Goal: Check status: Check status

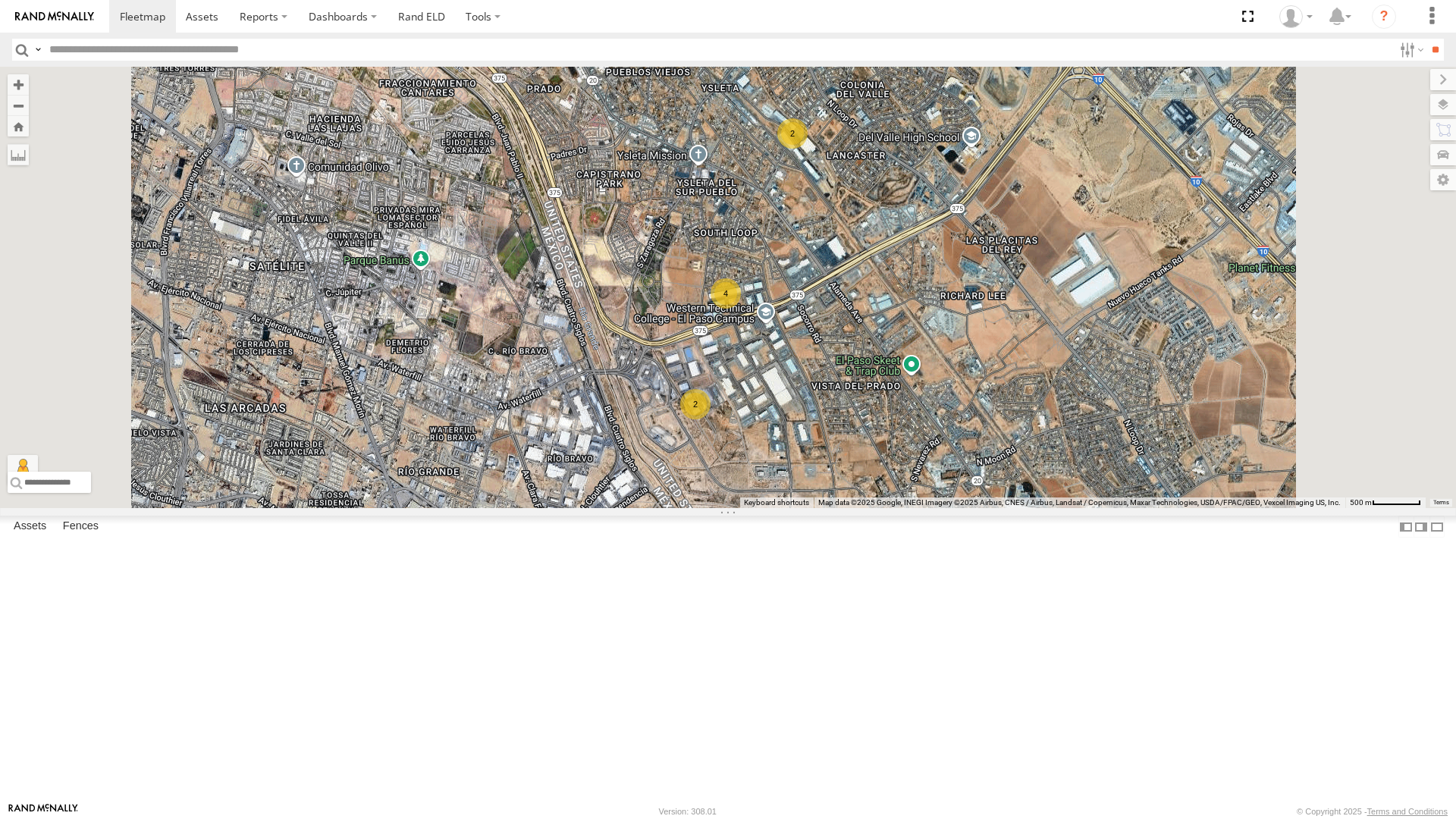
click at [0, 0] on div "All Assets" at bounding box center [0, 0] width 0 height 0
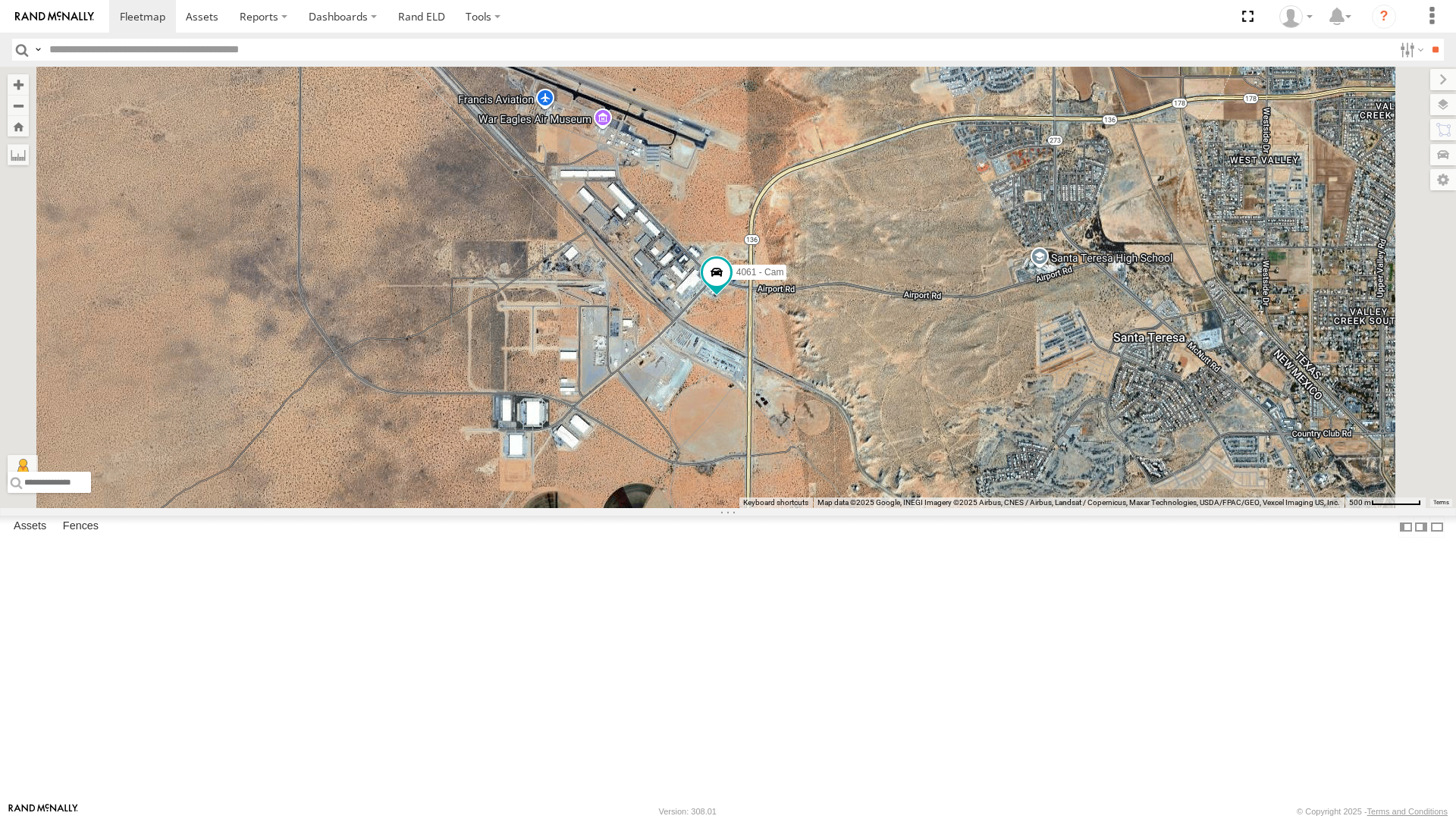
drag, startPoint x: 1174, startPoint y: 292, endPoint x: 1029, endPoint y: 384, distance: 171.7
click at [1029, 384] on div "4061 - Cam" at bounding box center [728, 287] width 1456 height 442
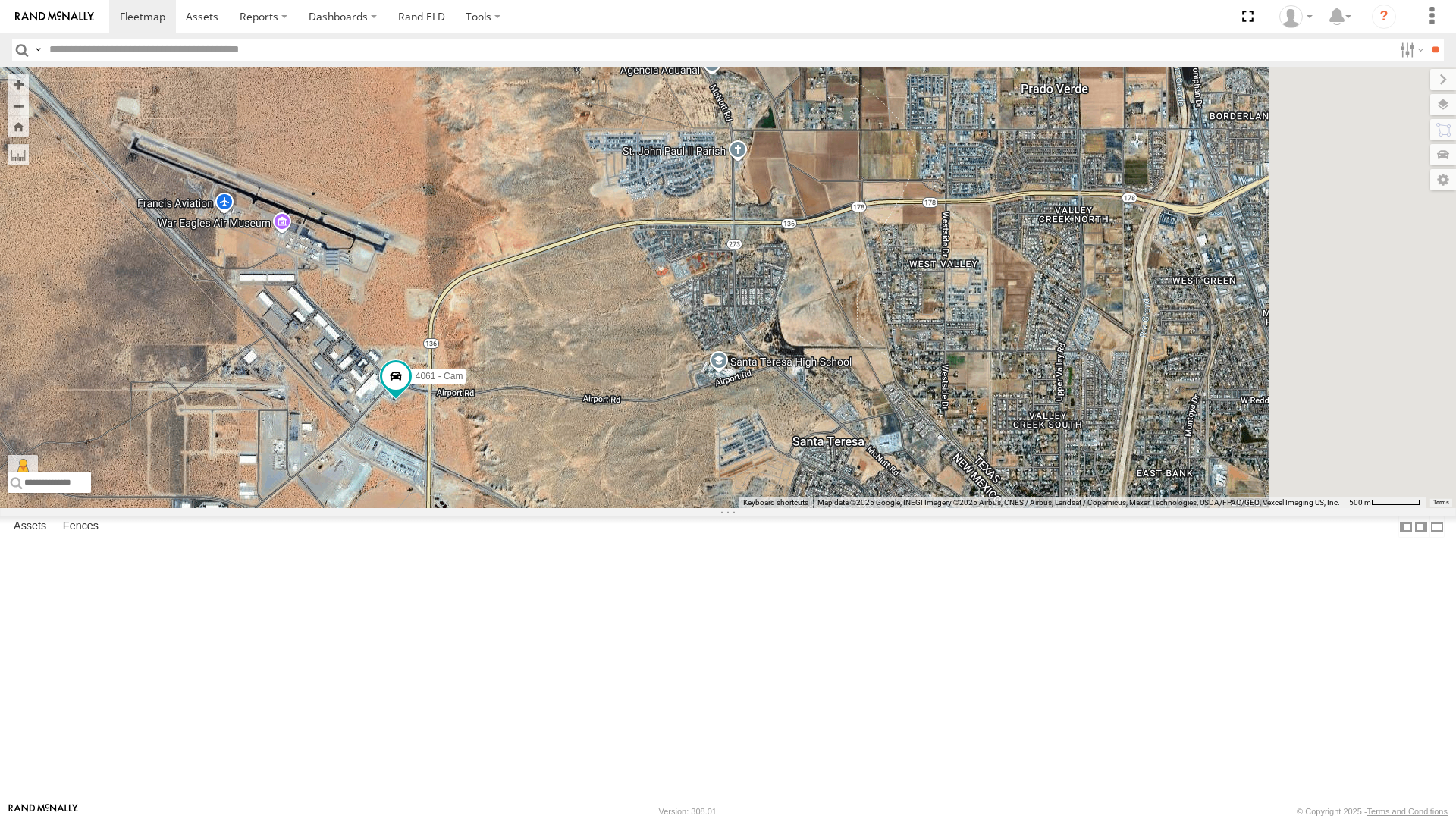
drag, startPoint x: 1074, startPoint y: 349, endPoint x: 753, endPoint y: 455, distance: 338.0
click at [753, 455] on div "4061 - Cam" at bounding box center [728, 287] width 1456 height 442
click at [0, 0] on div "388 - Cam" at bounding box center [0, 0] width 0 height 0
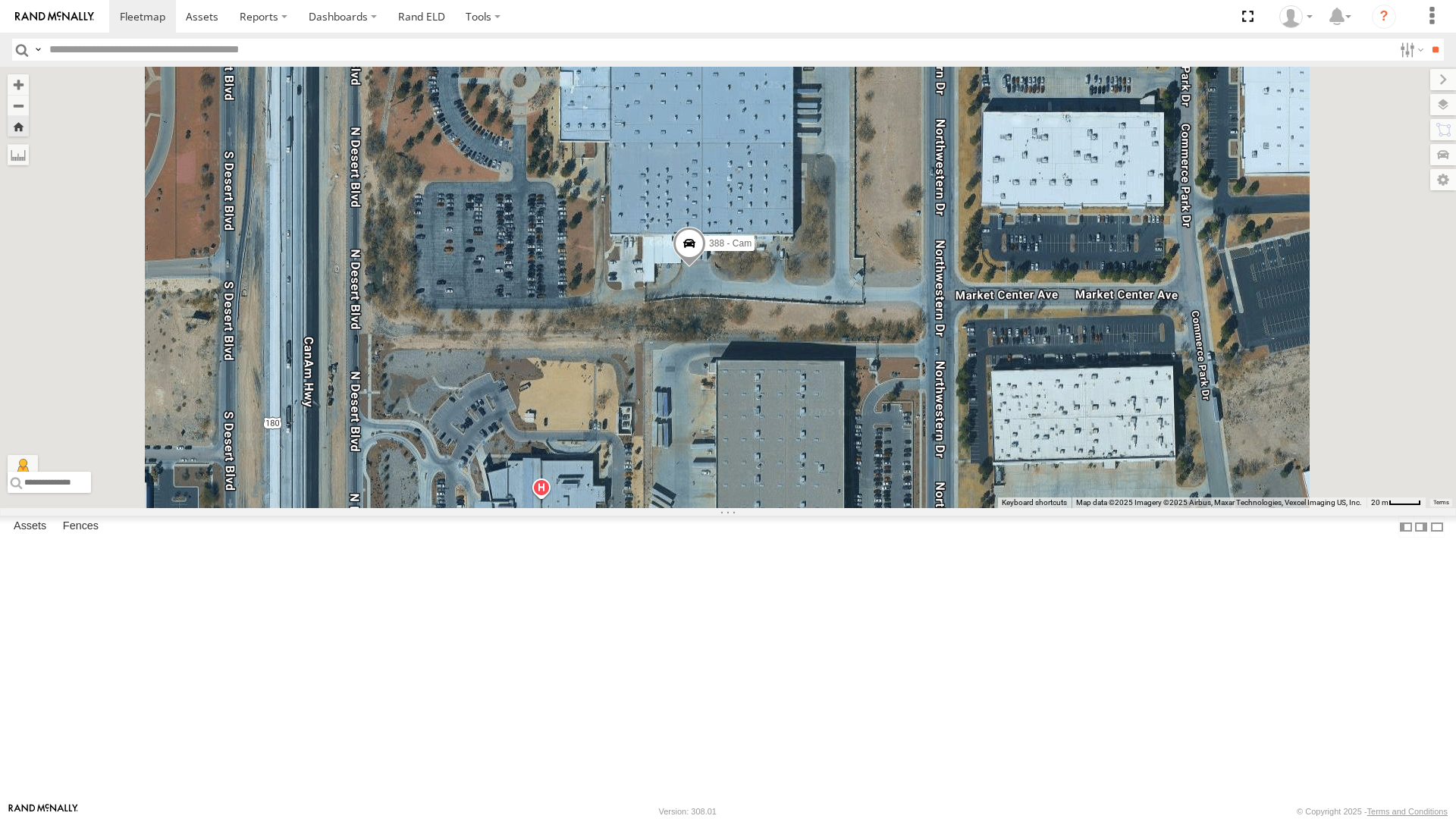
drag, startPoint x: 1011, startPoint y: 495, endPoint x: 970, endPoint y: 475, distance: 45.6
click at [970, 475] on div "388 - Cam" at bounding box center [728, 287] width 1456 height 442
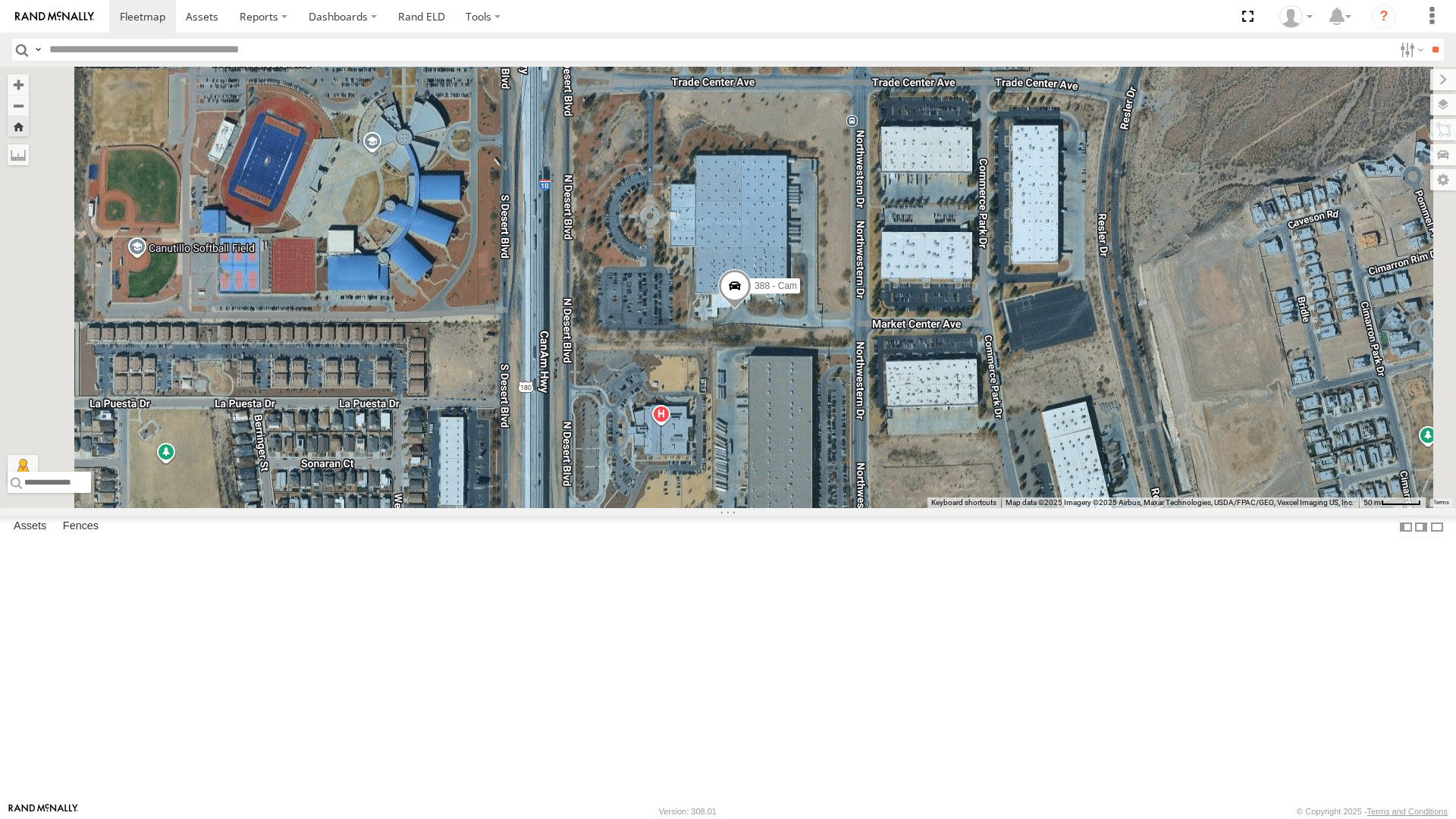
click at [991, 496] on div "388 - Cam" at bounding box center [728, 287] width 1456 height 442
click at [972, 469] on div "388 - Cam" at bounding box center [728, 287] width 1456 height 442
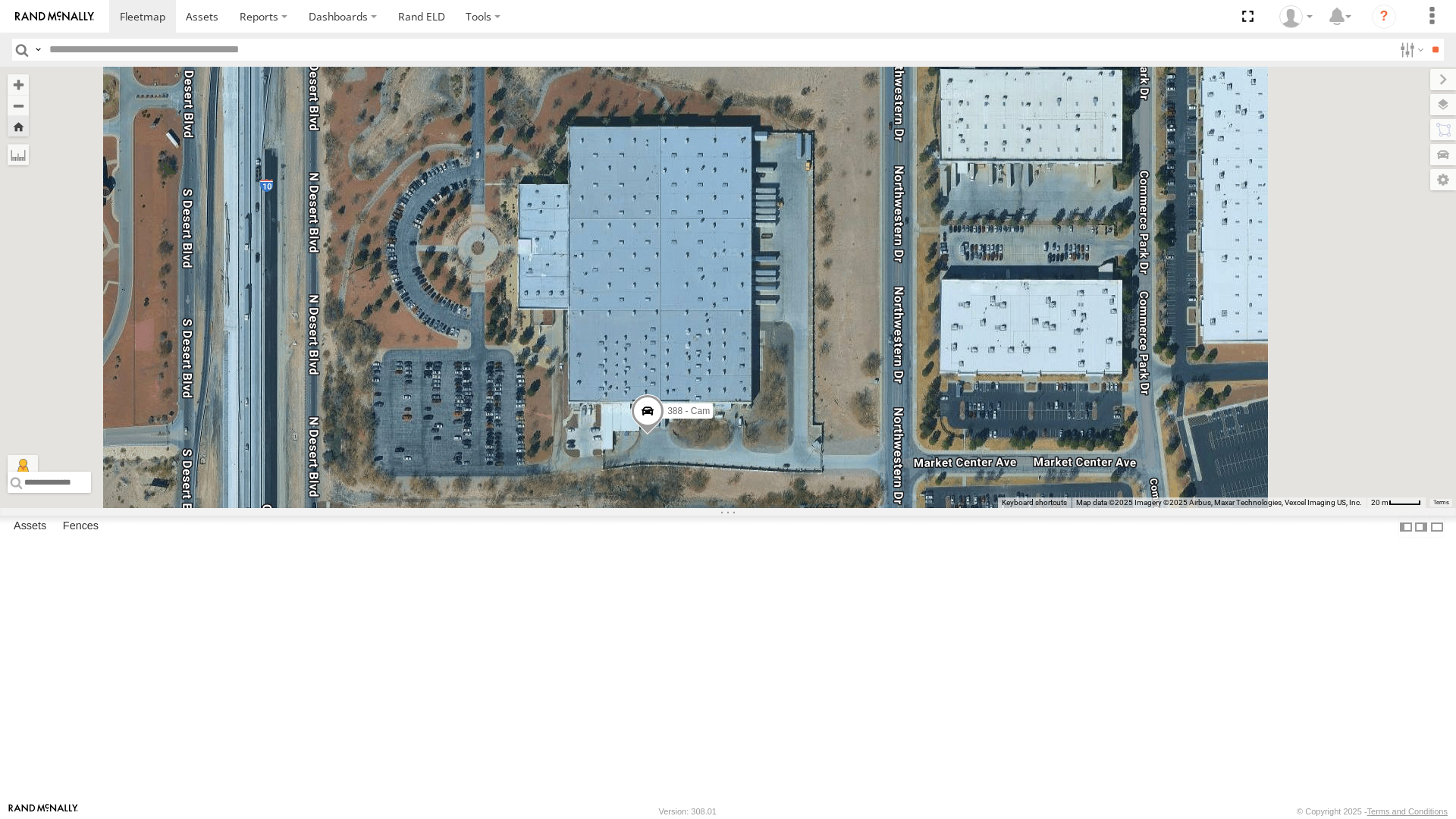
drag, startPoint x: 1032, startPoint y: 365, endPoint x: 992, endPoint y: 538, distance: 177.6
click at [992, 508] on div "388 - Cam" at bounding box center [728, 287] width 1456 height 442
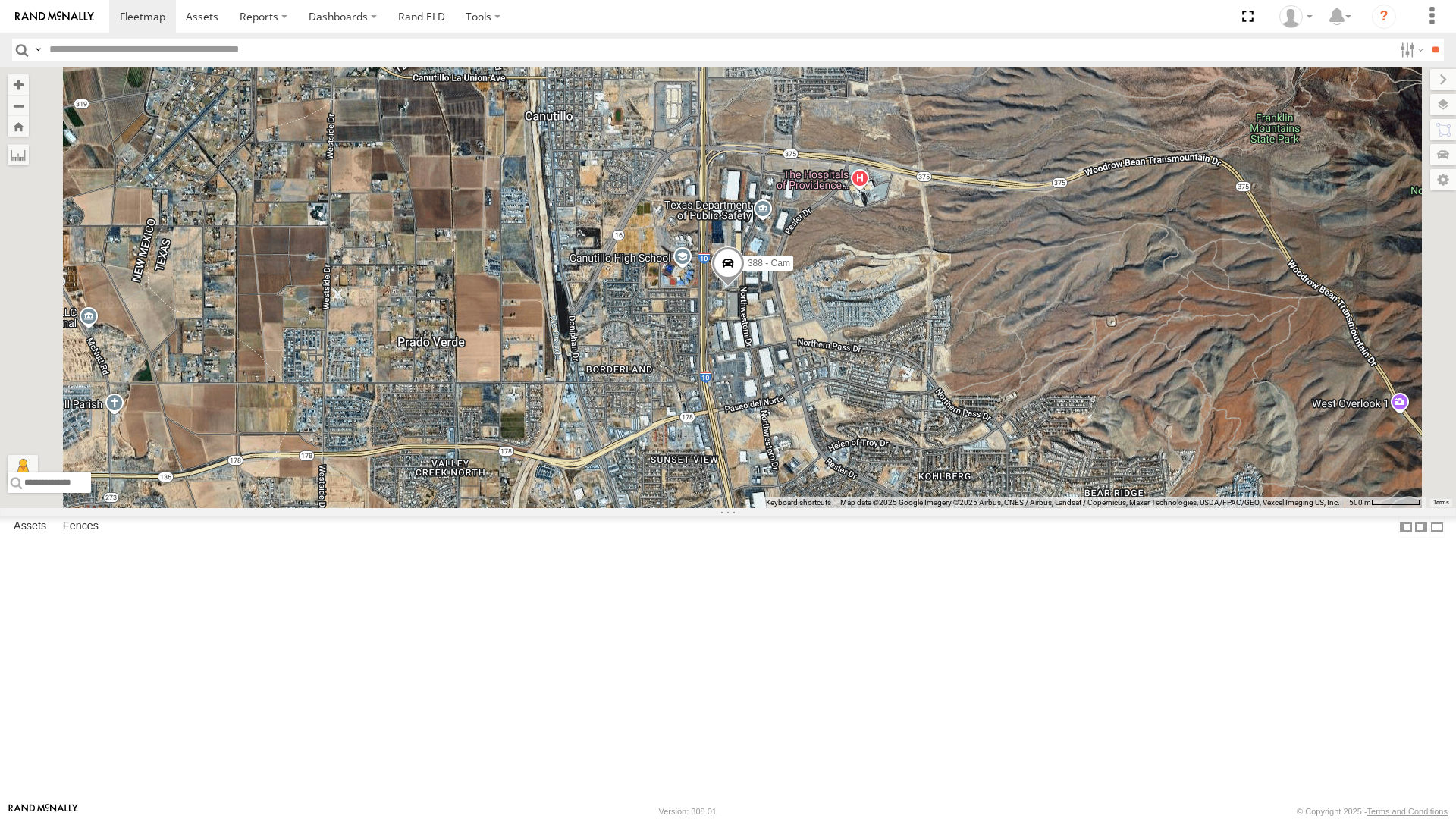
click at [0, 0] on div "212 - Cam" at bounding box center [0, 0] width 0 height 0
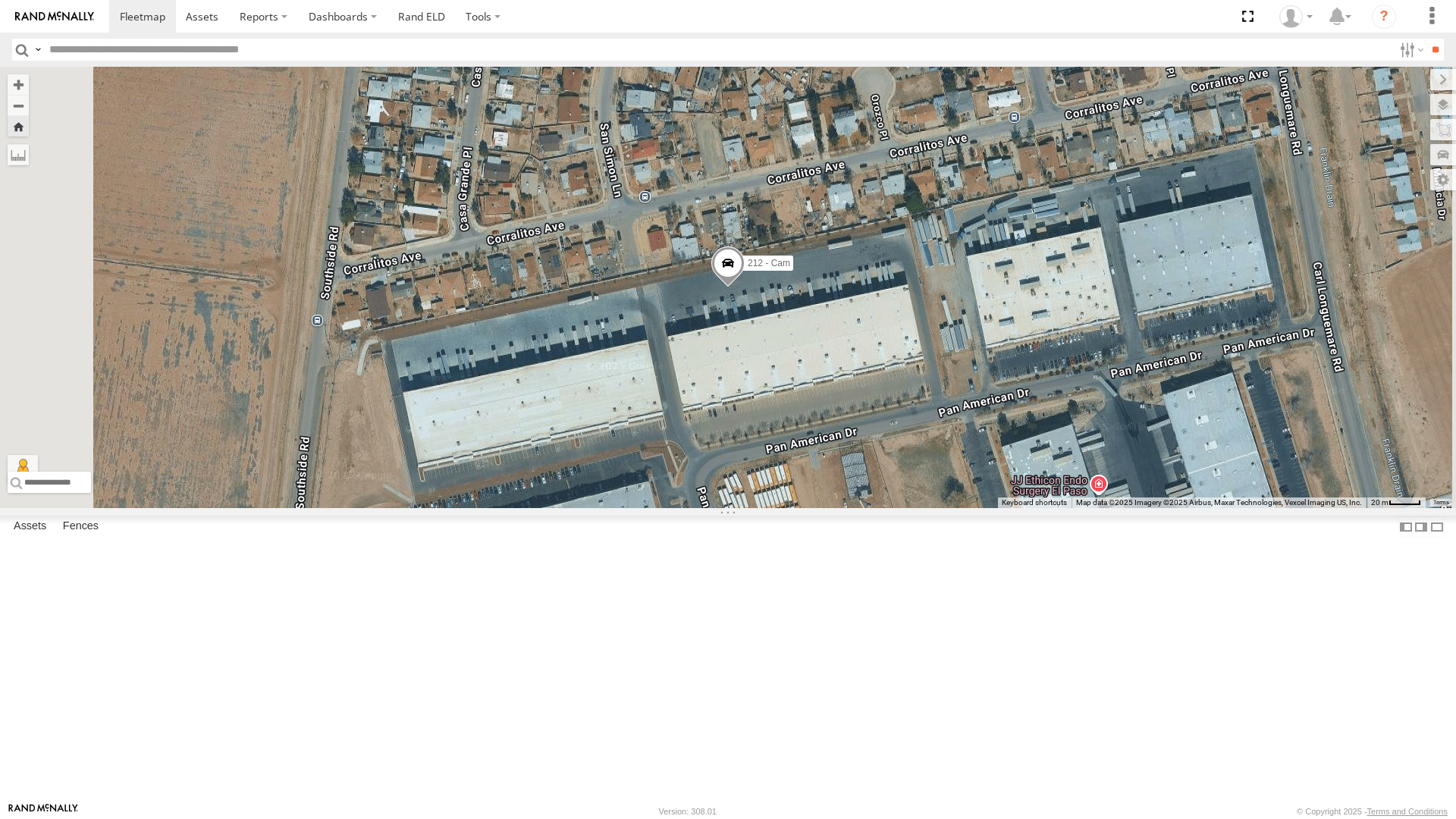
click at [0, 0] on div "4071 - Cam" at bounding box center [0, 0] width 0 height 0
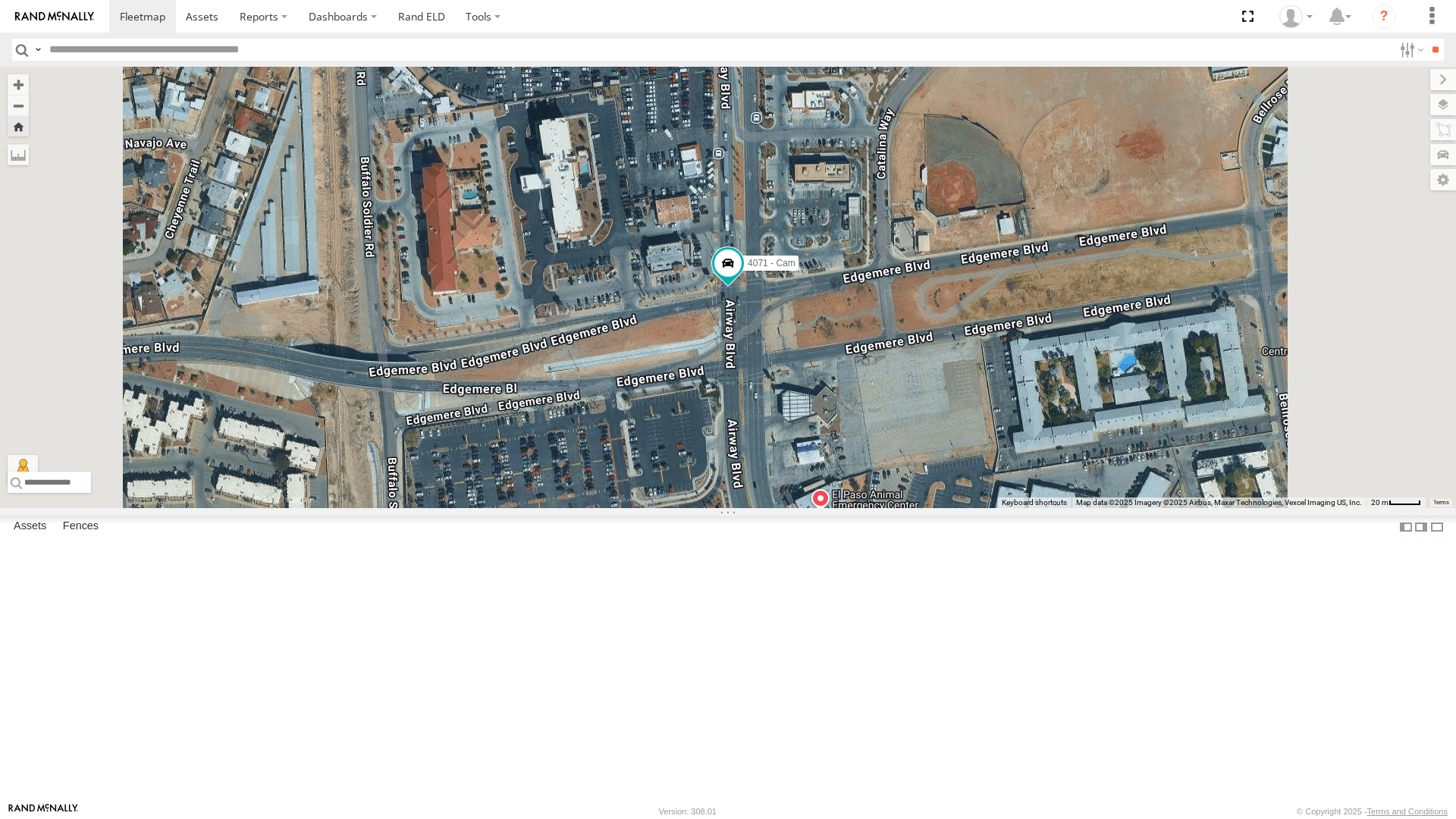
scroll to position [76, 0]
click at [0, 0] on div "442 - Cam" at bounding box center [0, 0] width 0 height 0
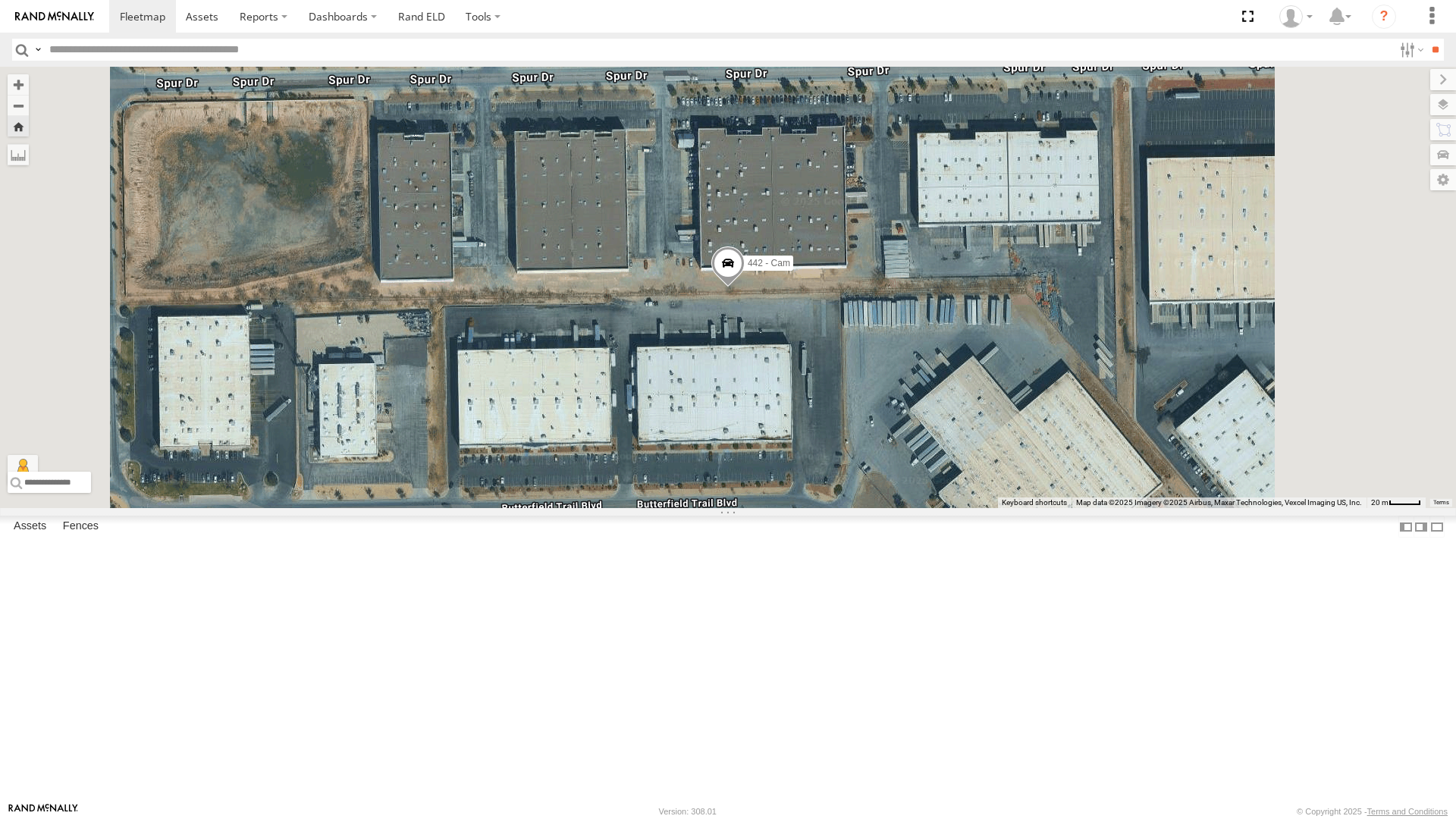
click at [0, 0] on div "212 - Cam" at bounding box center [0, 0] width 0 height 0
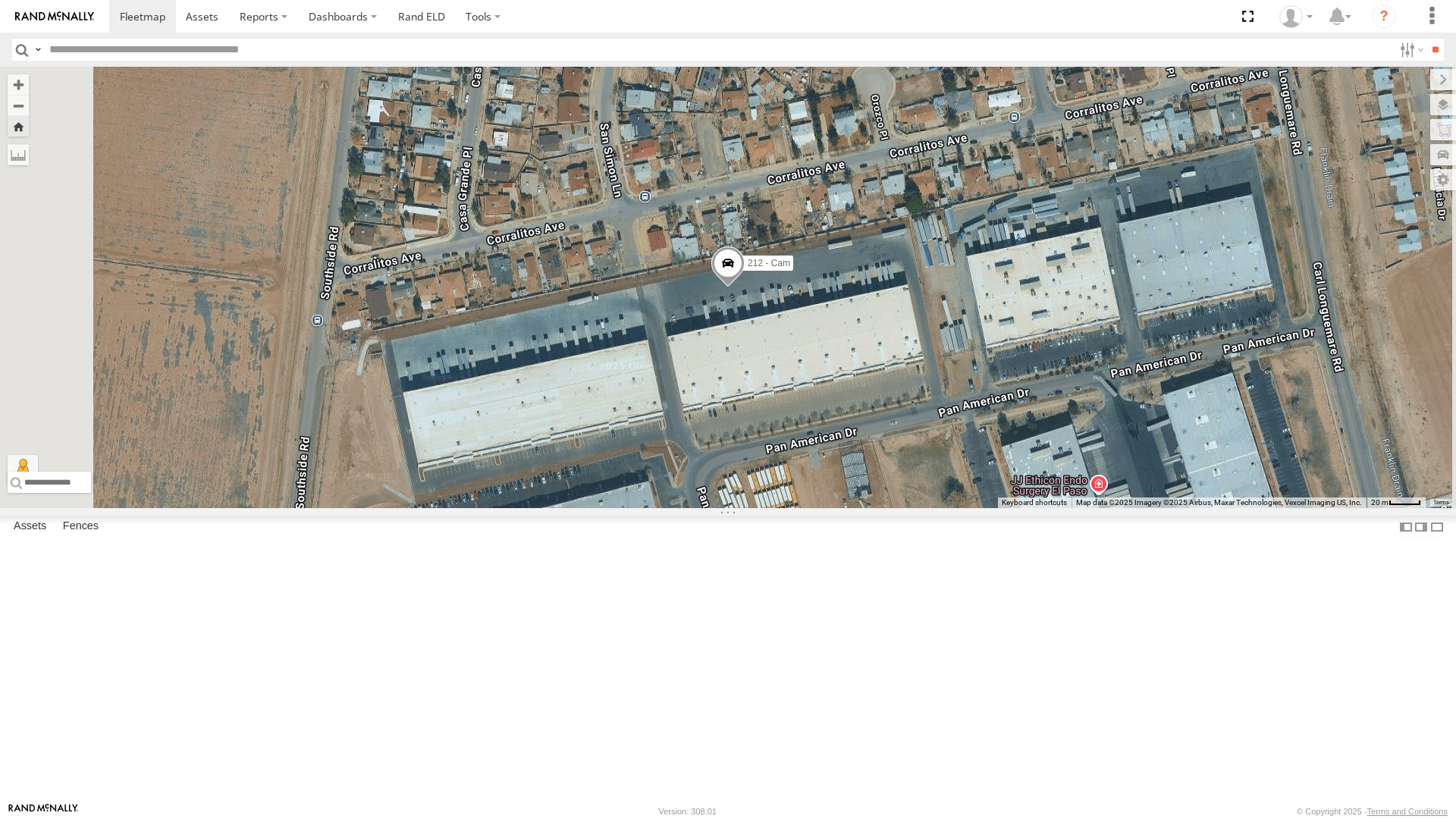
click at [610, 417] on div "212 - Cam" at bounding box center [728, 287] width 1456 height 442
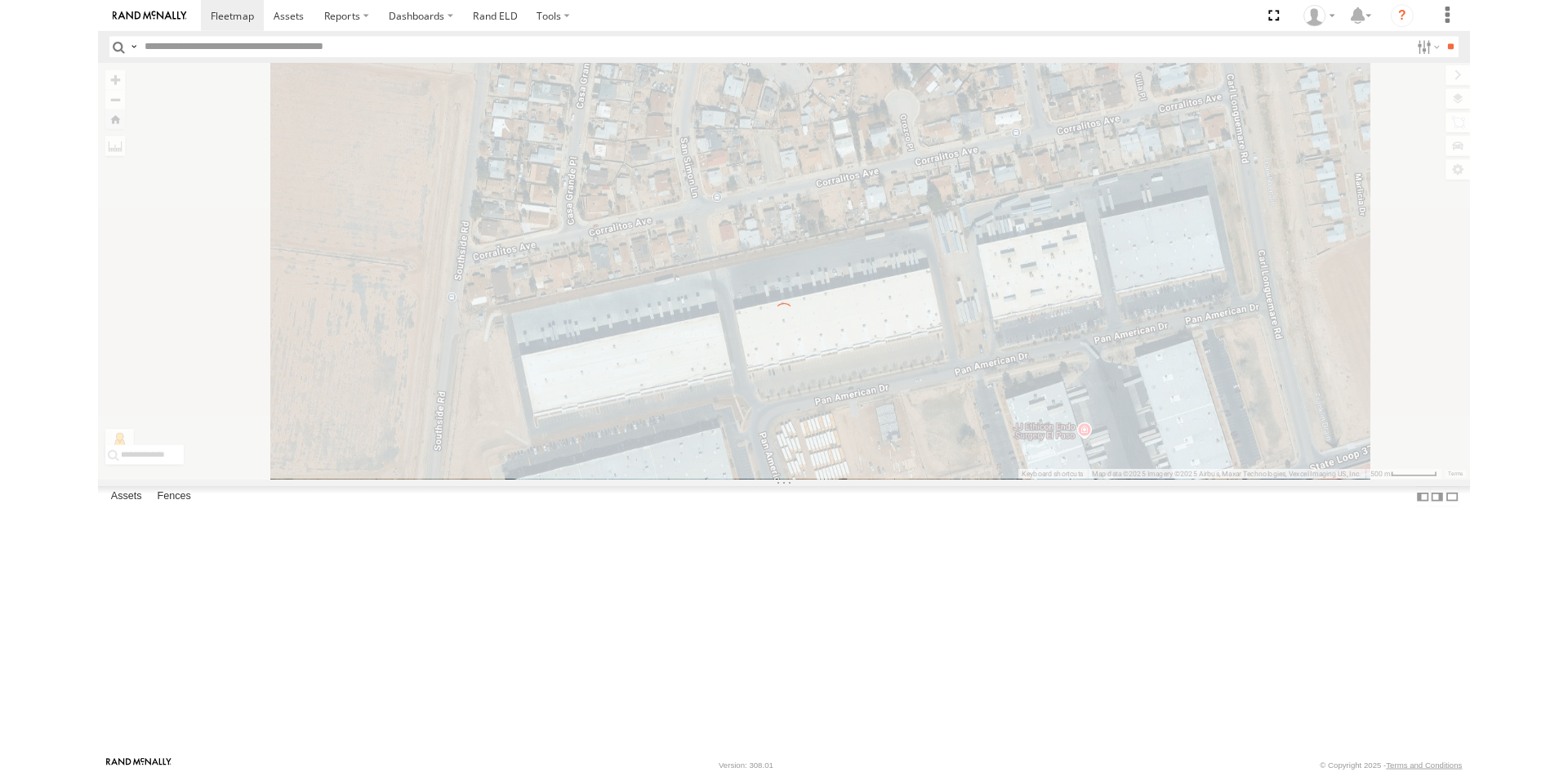
scroll to position [0, 0]
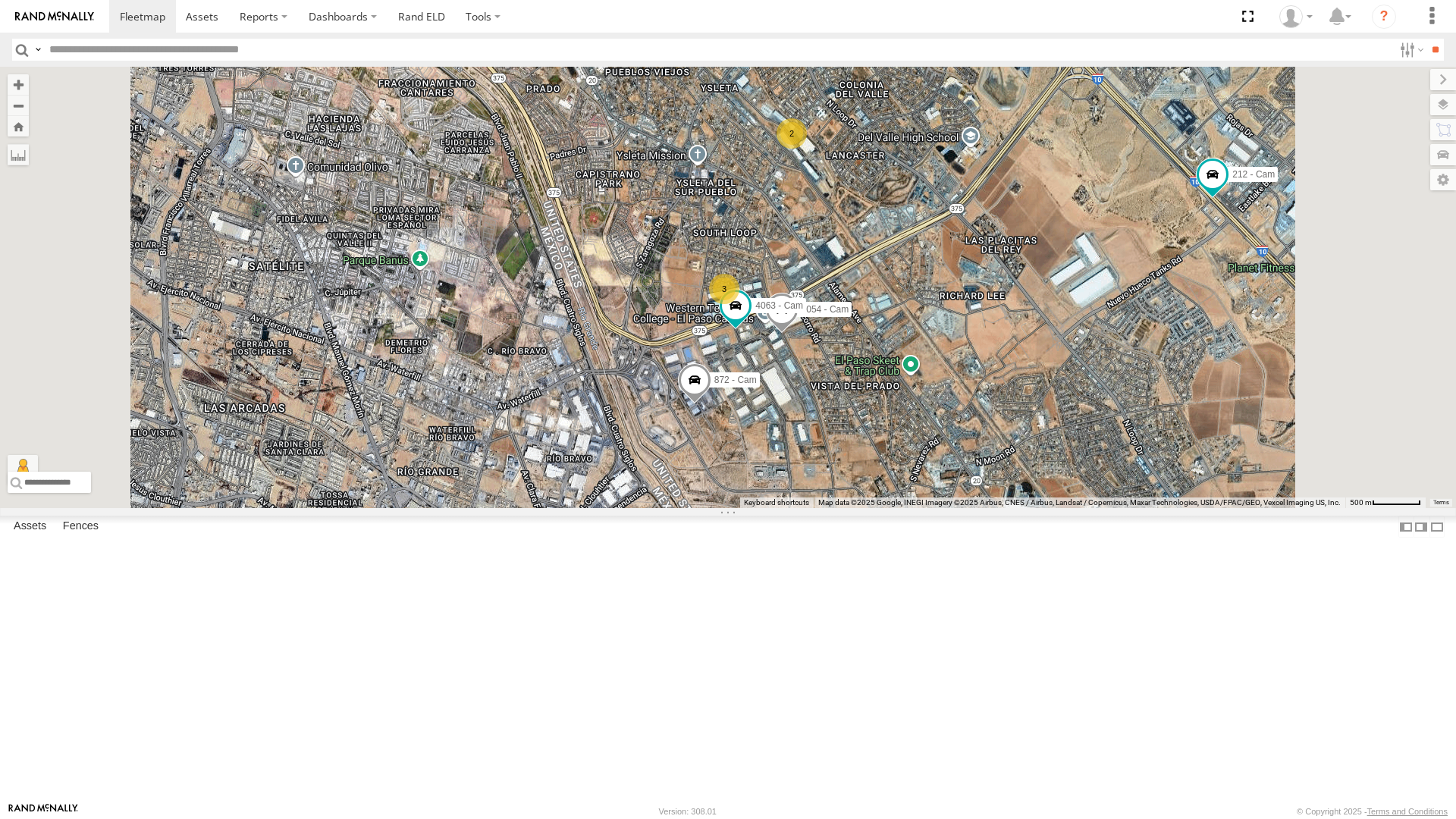
click at [0, 0] on div "4071 - Cam" at bounding box center [0, 0] width 0 height 0
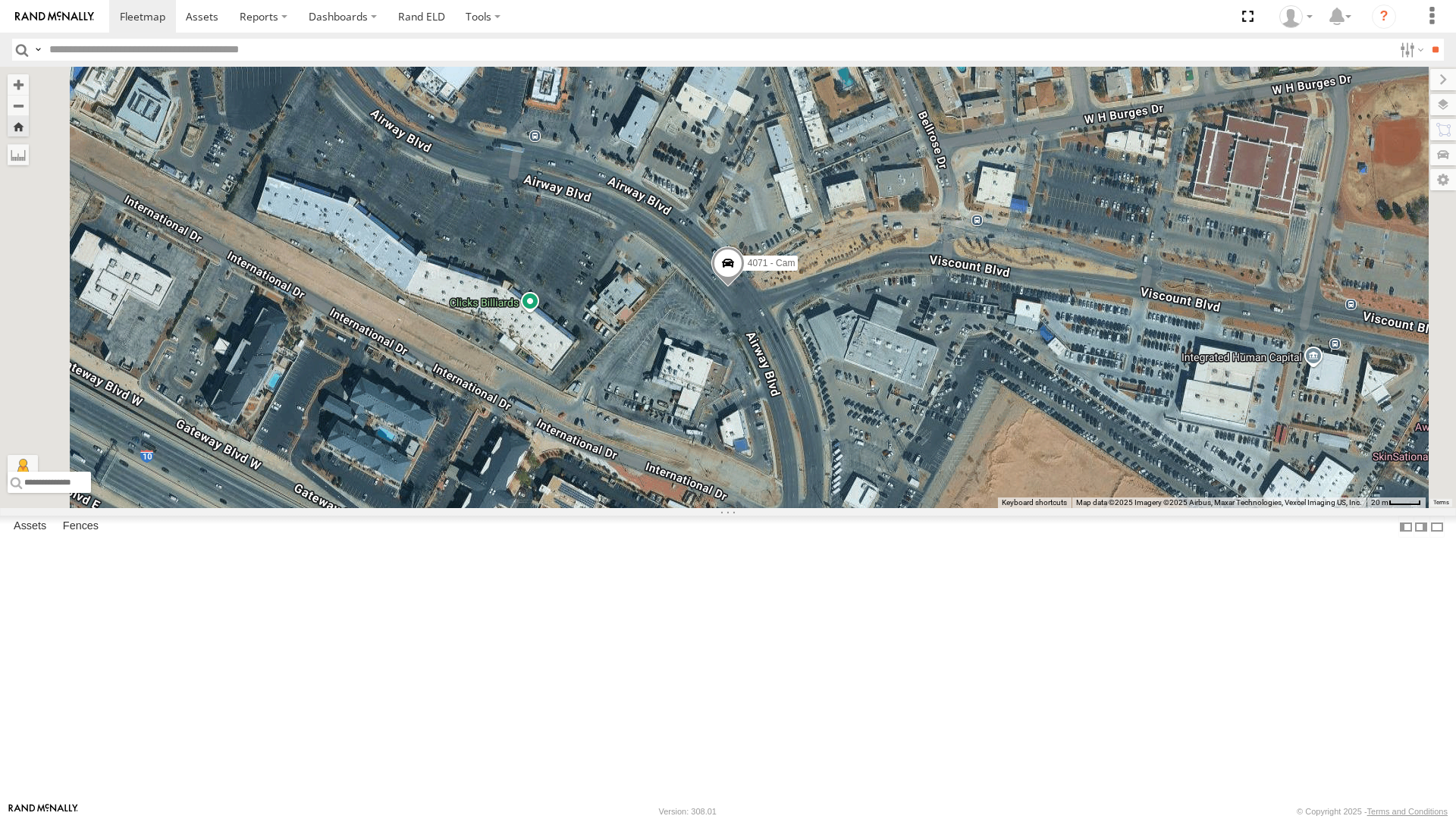
click at [673, 508] on div "4071 - Cam" at bounding box center [728, 287] width 1456 height 442
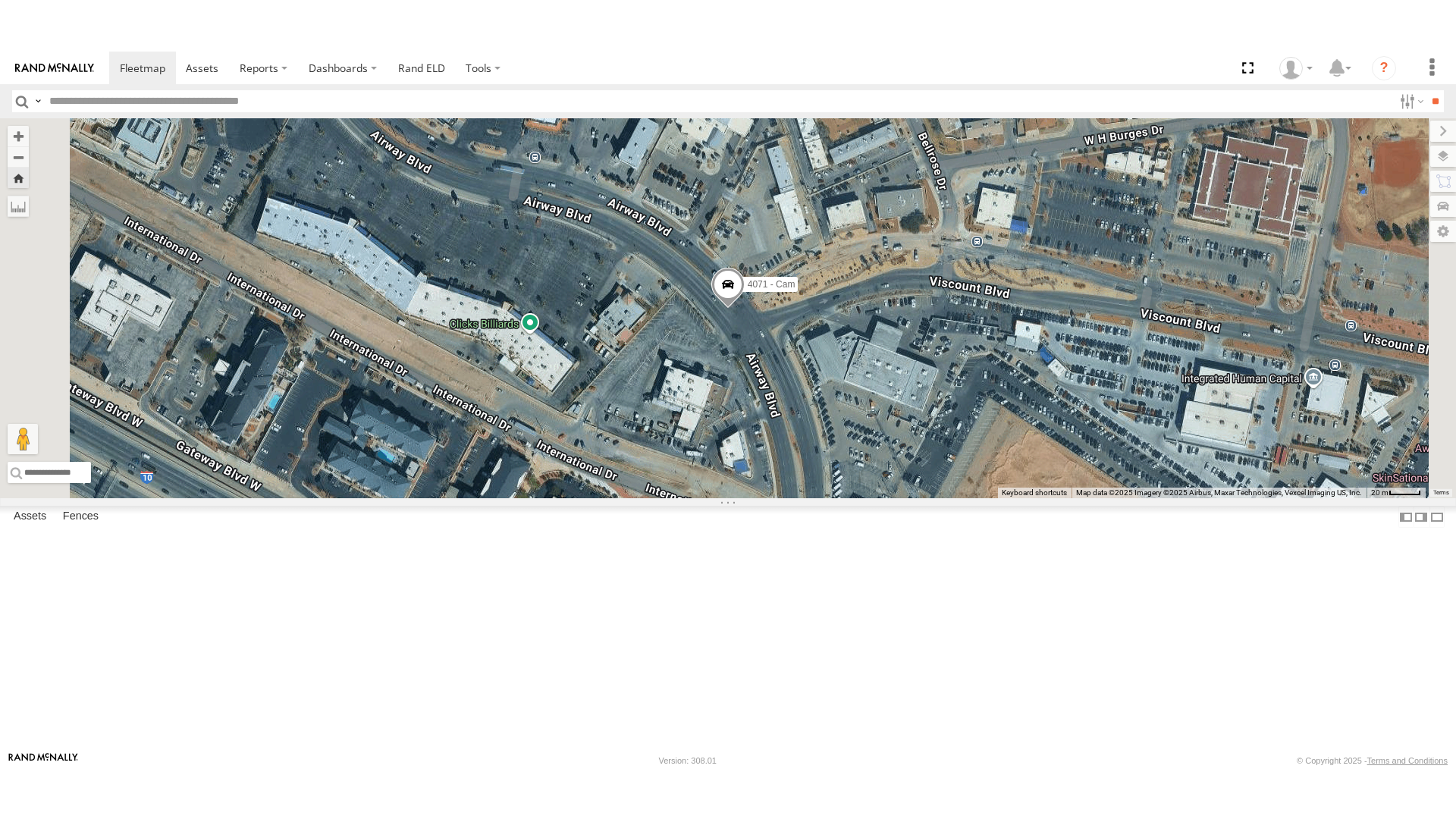
scroll to position [423, 0]
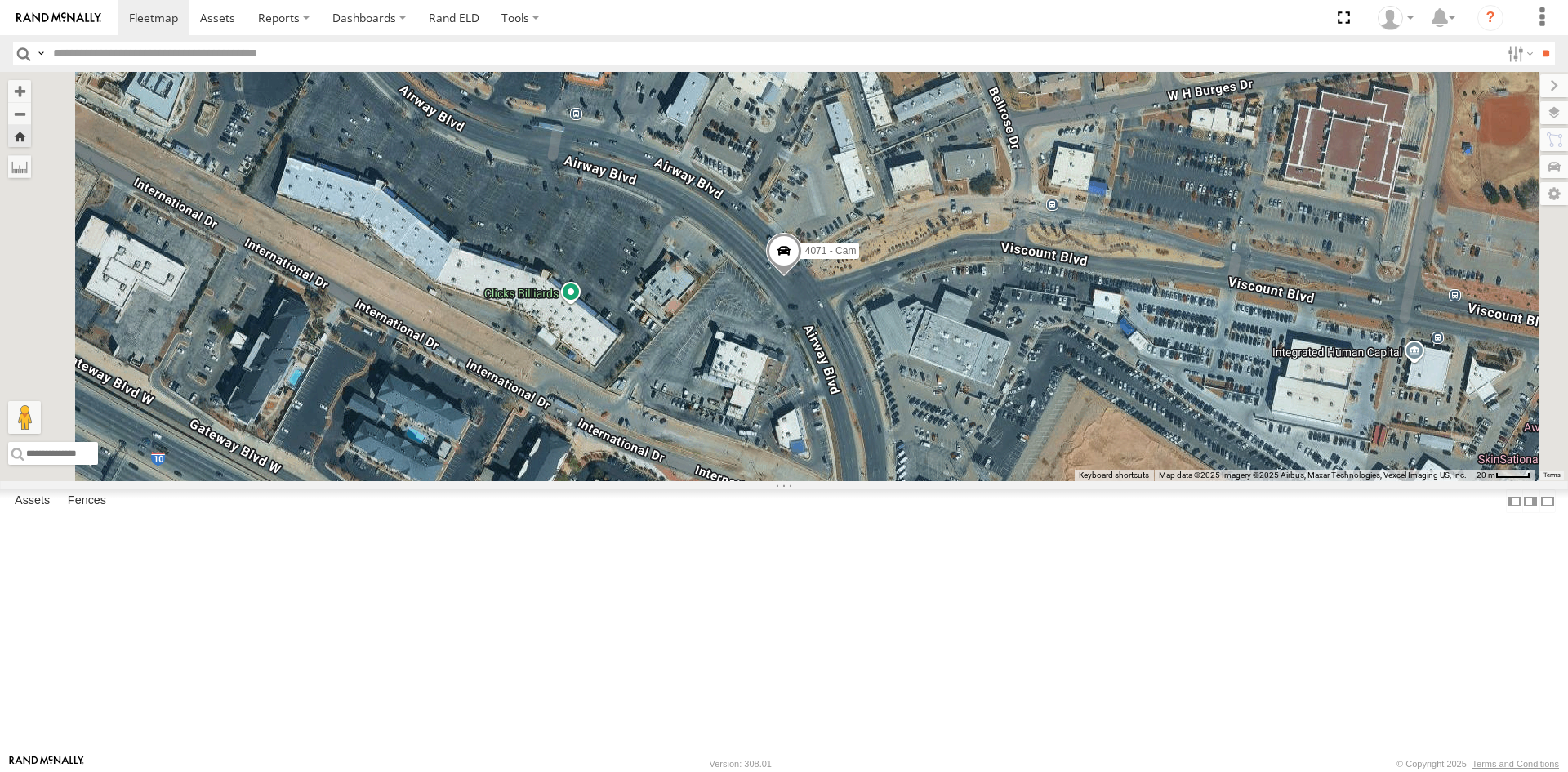
click at [0, 0] on div "442 - Cam" at bounding box center [0, 0] width 0 height 0
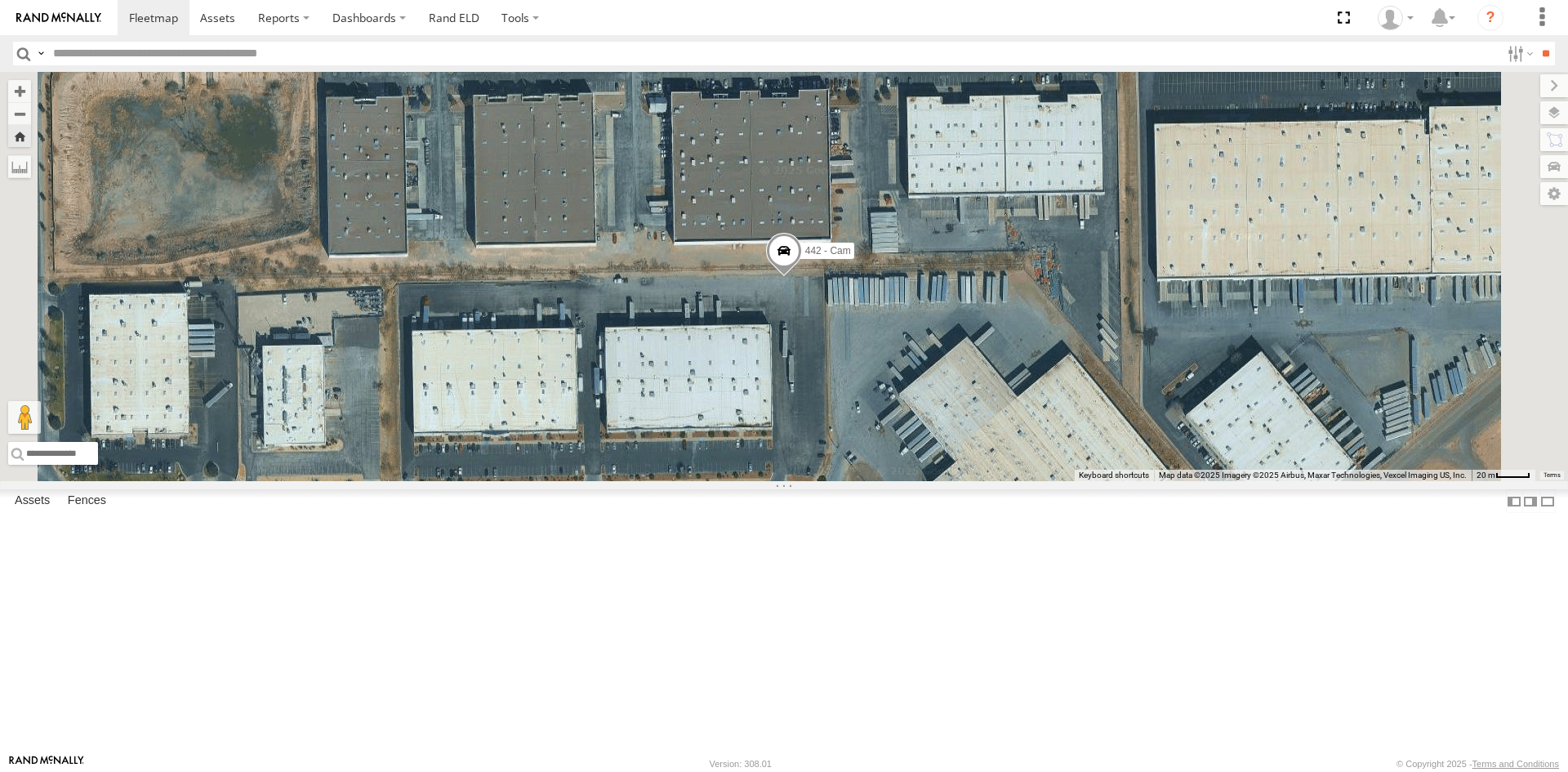
click at [802, 277] on span at bounding box center [784, 254] width 36 height 44
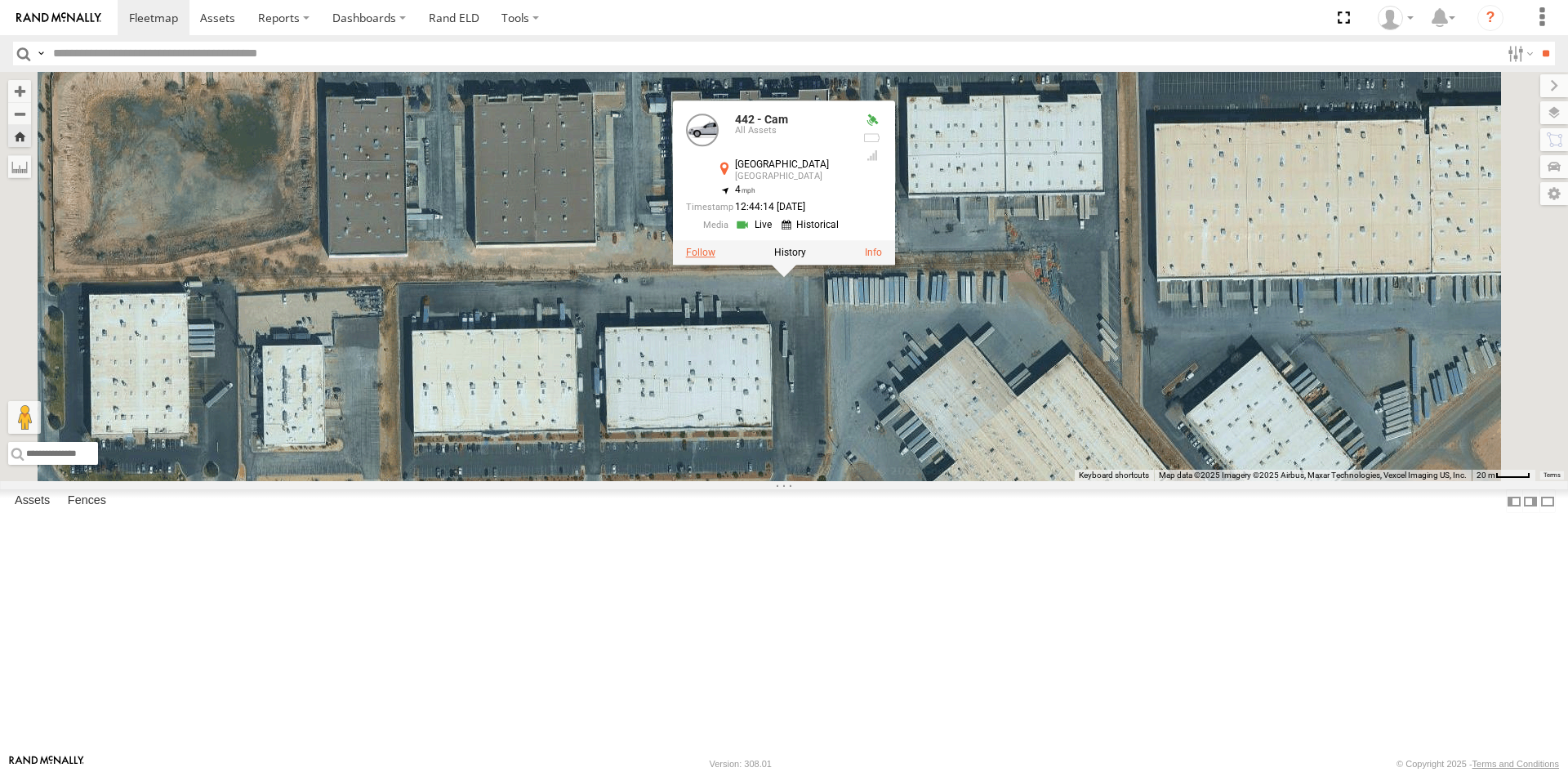
click at [715, 258] on label at bounding box center [700, 252] width 30 height 12
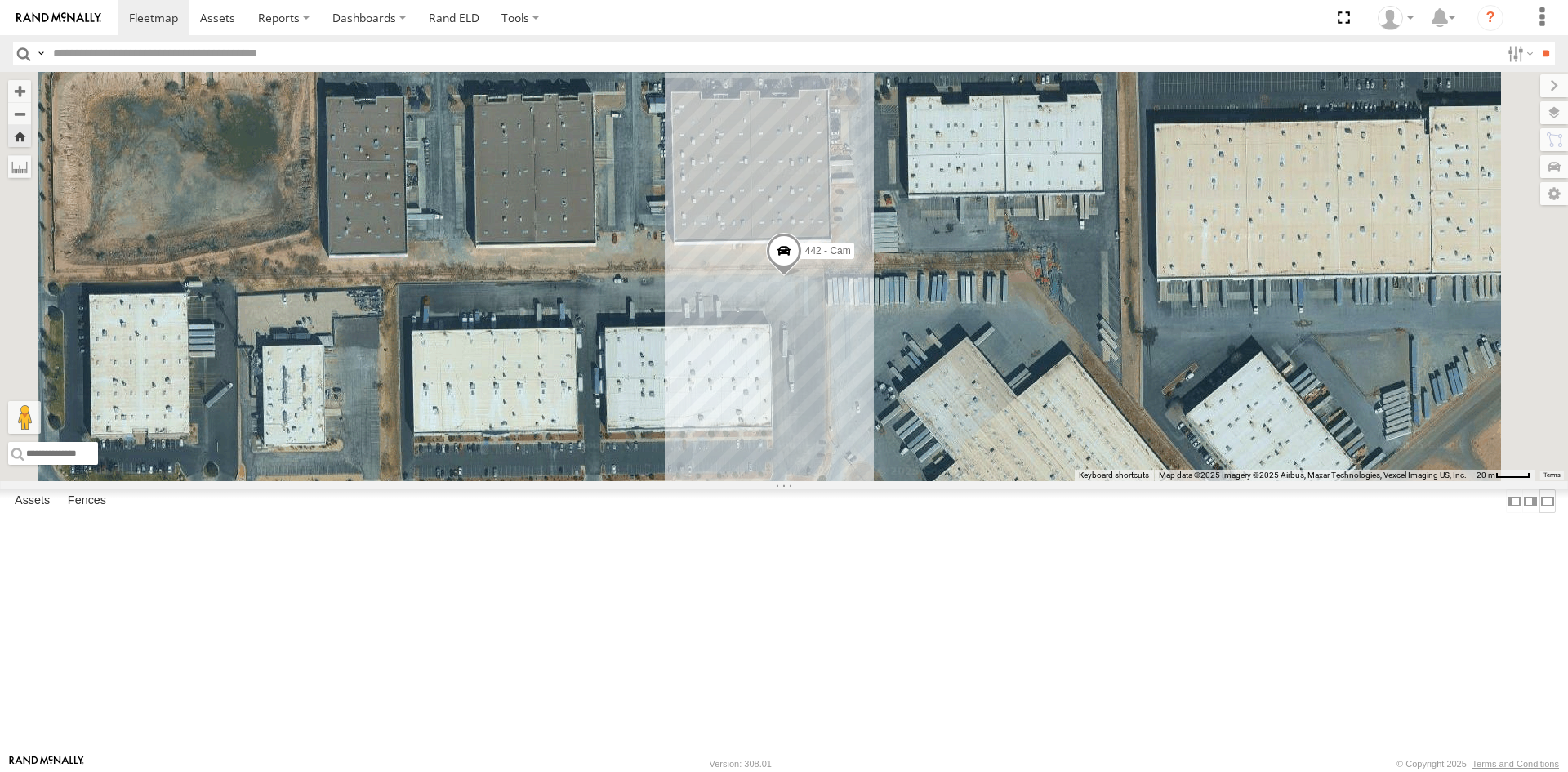
click at [1539, 513] on label at bounding box center [1547, 501] width 16 height 23
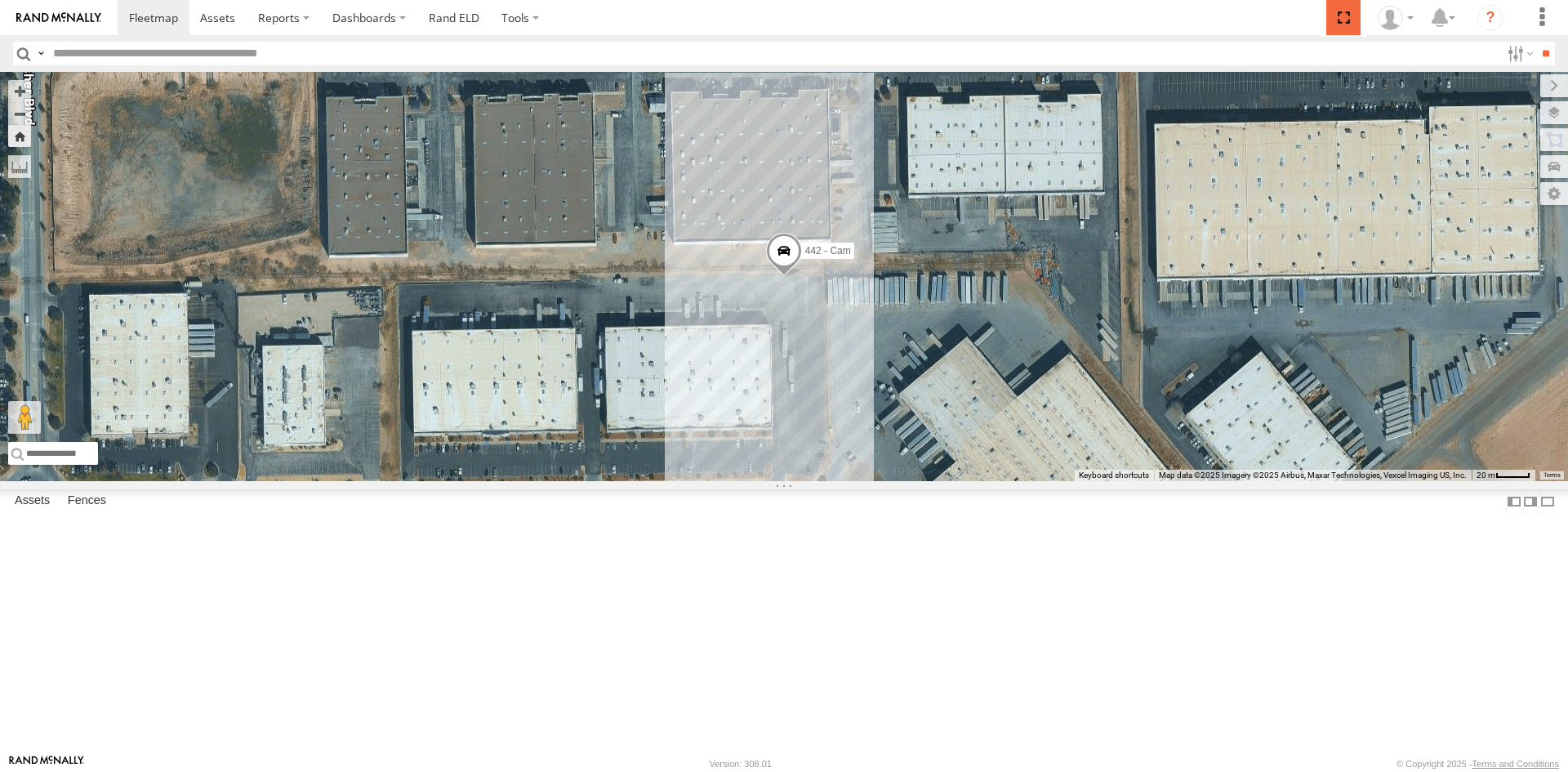
drag, startPoint x: 1345, startPoint y: 16, endPoint x: 1345, endPoint y: 88, distance: 72.0
click at [1345, 16] on span at bounding box center [1342, 17] width 33 height 35
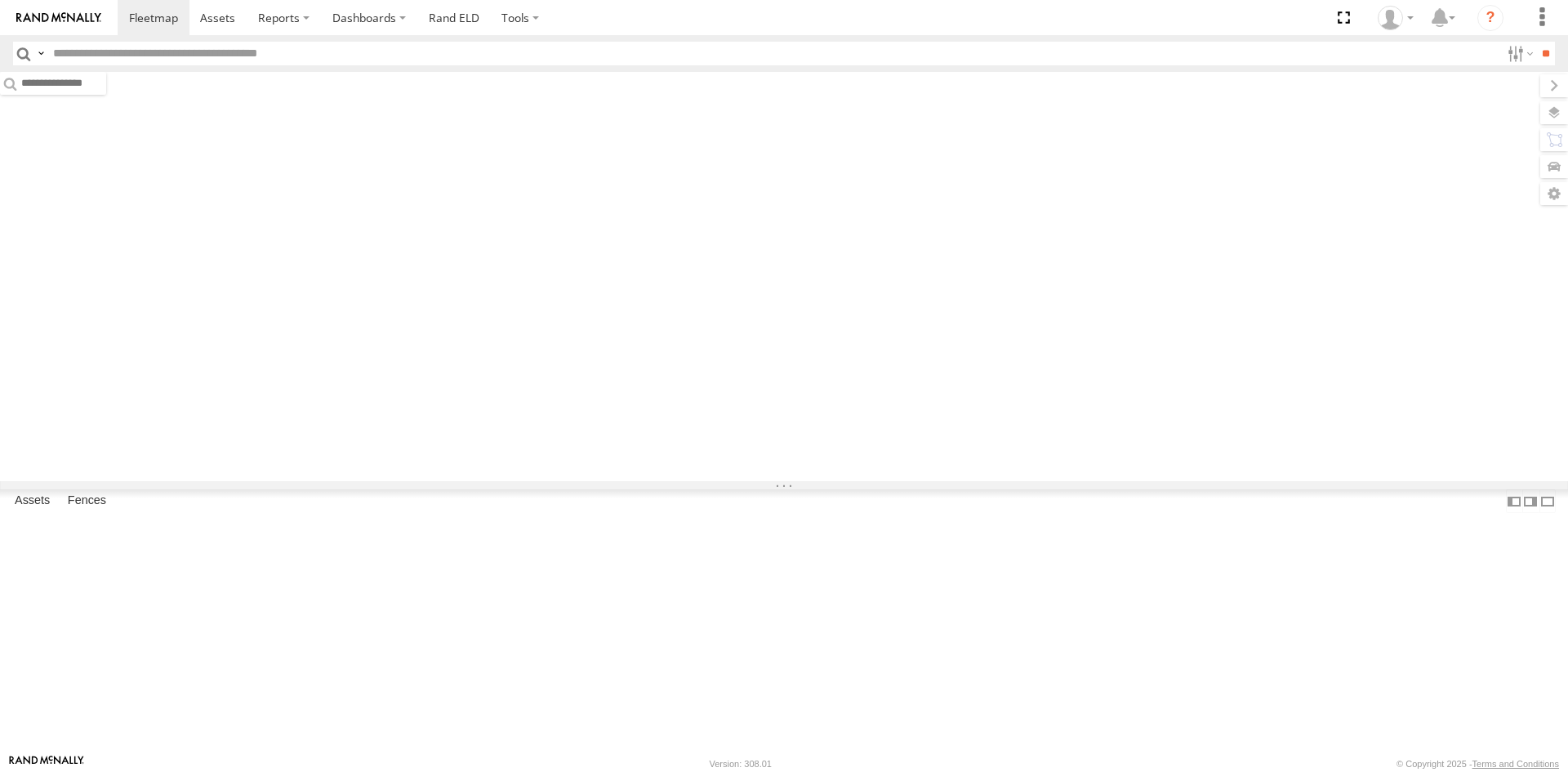
click at [664, 10] on section at bounding box center [840, 17] width 1446 height 35
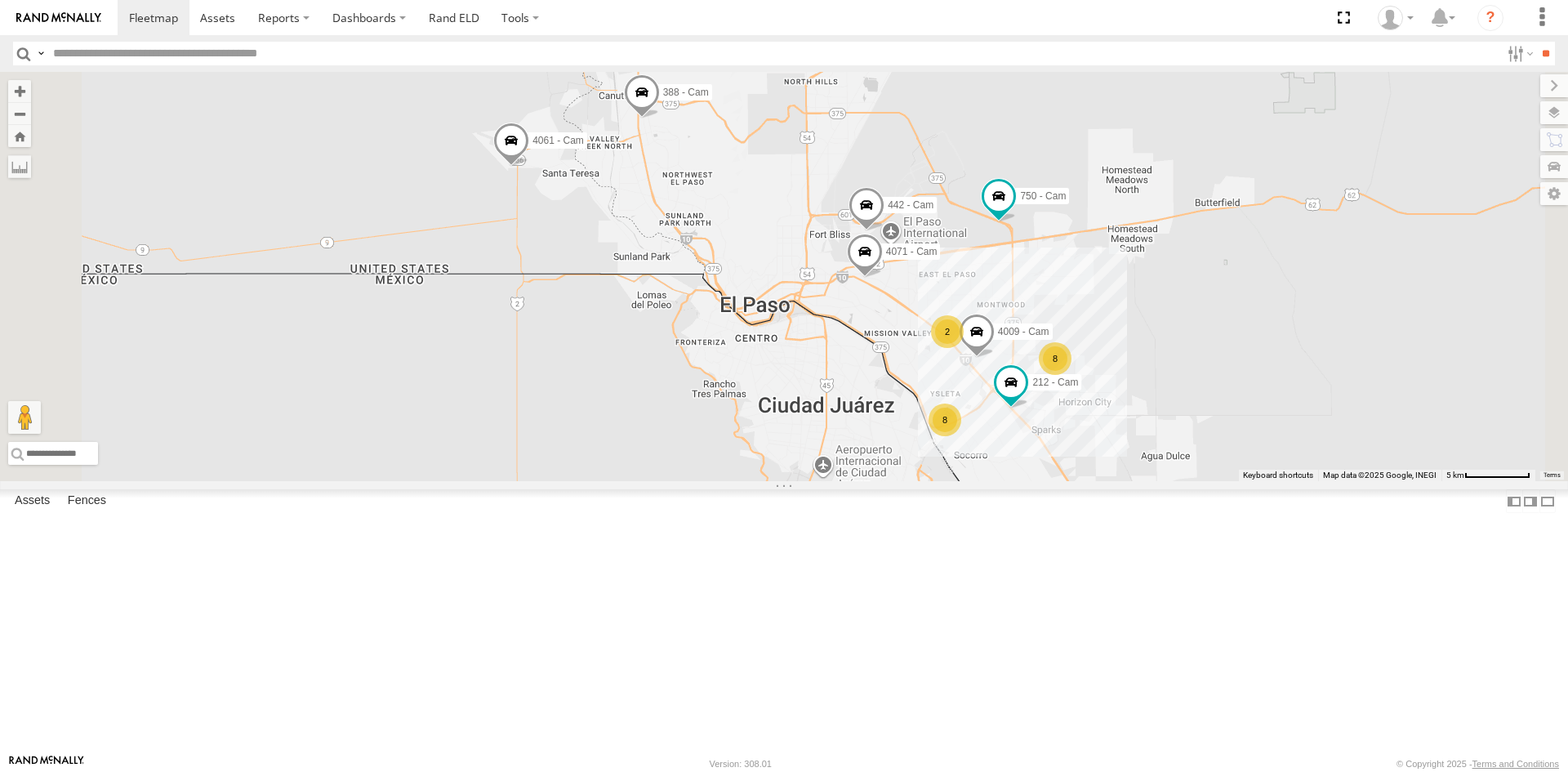
click at [0, 0] on div "All Assets" at bounding box center [0, 0] width 0 height 0
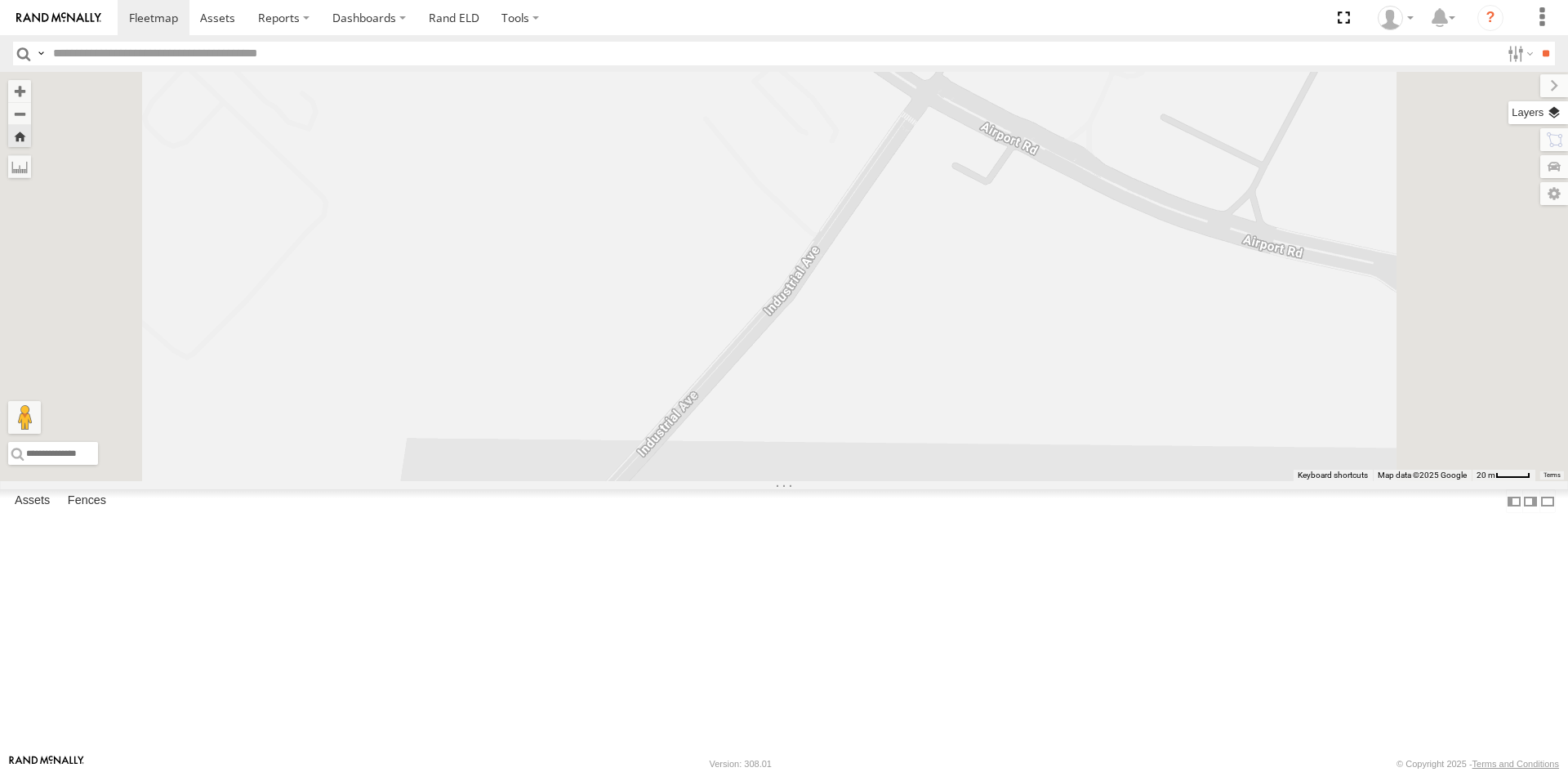
click at [1551, 114] on label at bounding box center [1538, 113] width 60 height 23
click at [0, 0] on span "Basemaps" at bounding box center [0, 0] width 0 height 0
click at [0, 0] on span "Satellite + Roadmap" at bounding box center [0, 0] width 0 height 0
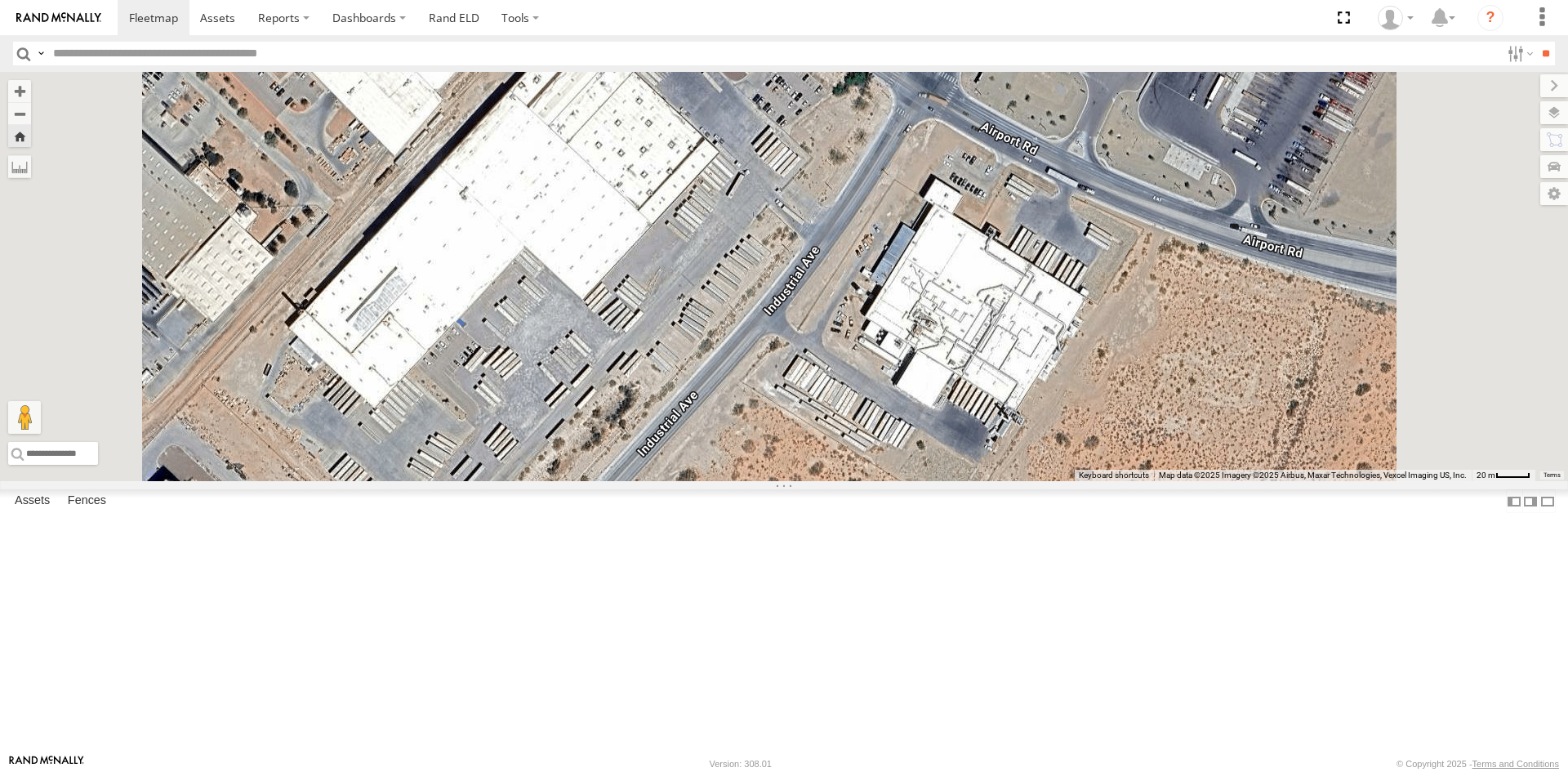
click at [0, 0] on div "All Assets" at bounding box center [0, 0] width 0 height 0
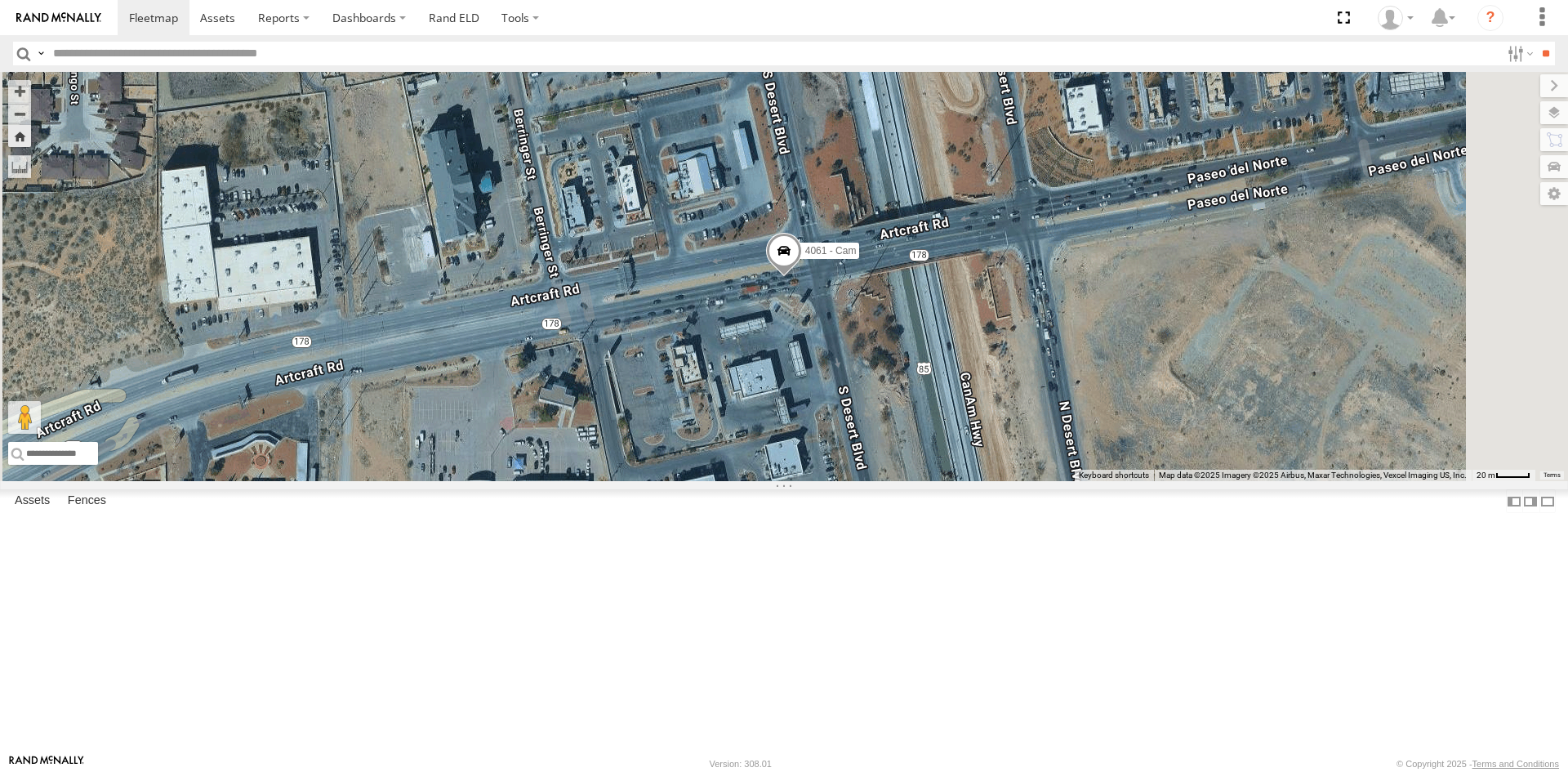
click at [802, 276] on span at bounding box center [784, 253] width 36 height 44
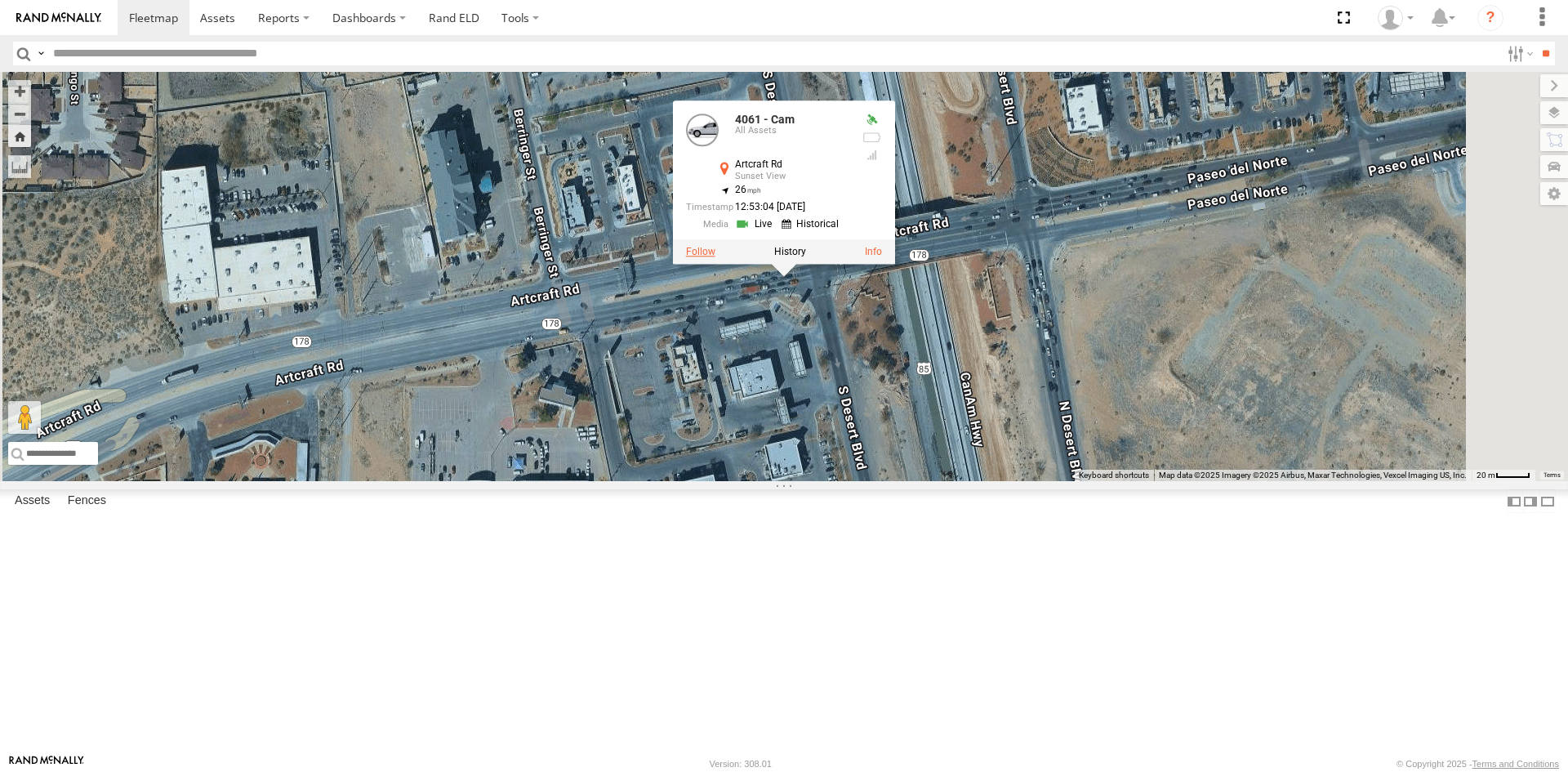
click at [715, 257] on label at bounding box center [700, 252] width 30 height 12
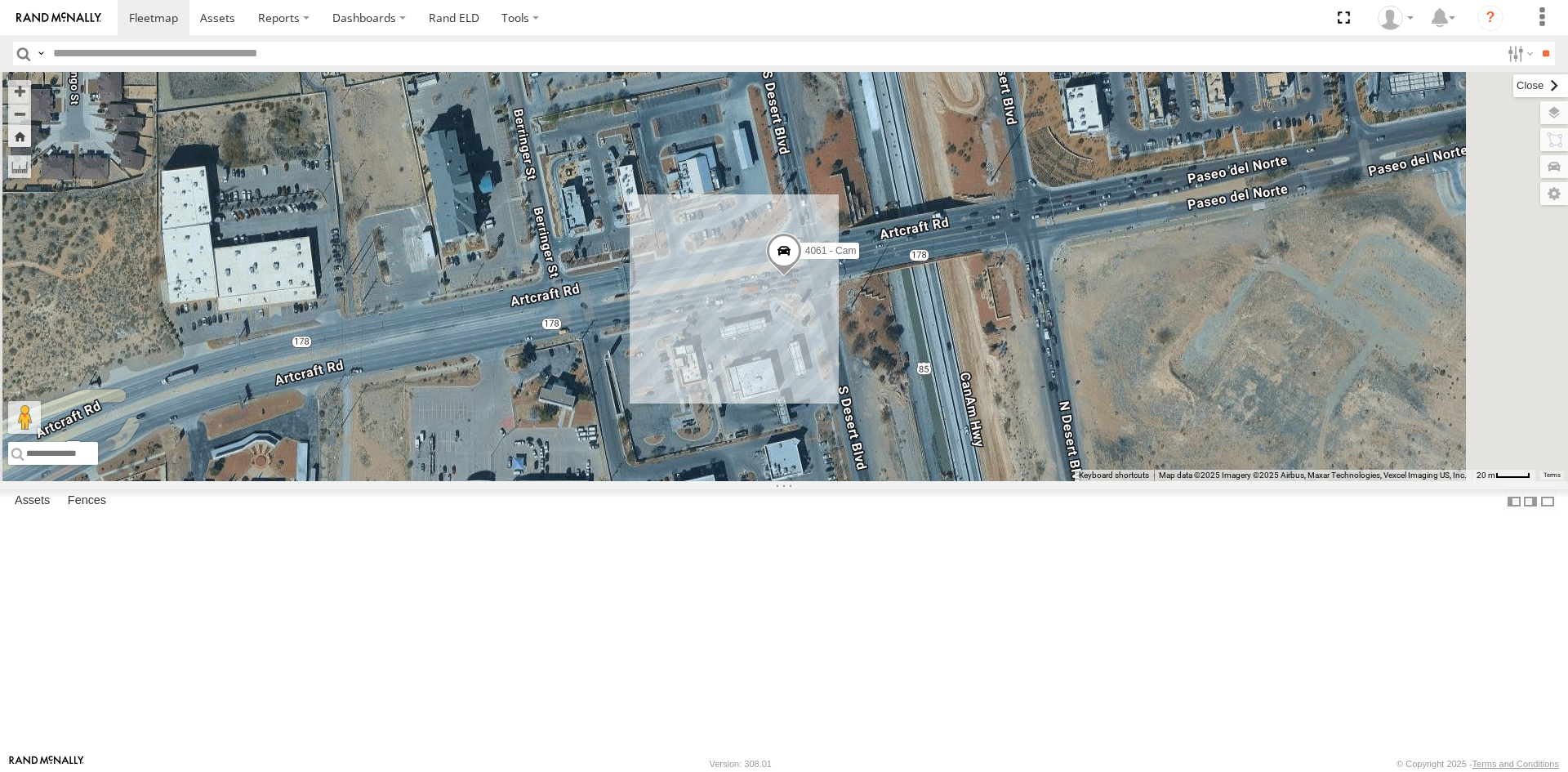
click at [1513, 85] on label at bounding box center [1540, 86] width 55 height 23
click at [1352, 21] on span at bounding box center [1342, 17] width 33 height 35
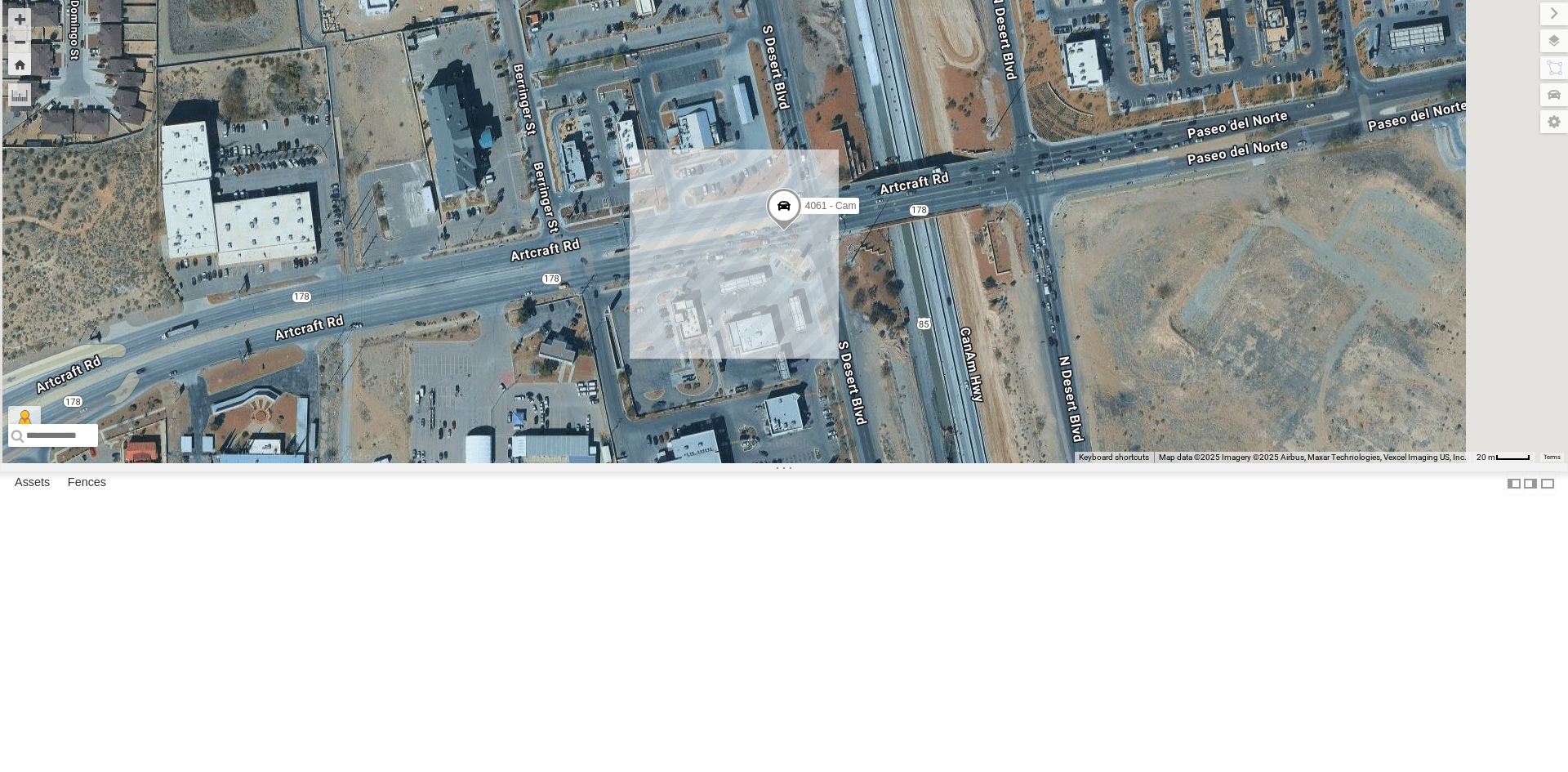
click at [1352, 92] on div "4061 - Cam" at bounding box center [784, 231] width 1568 height 463
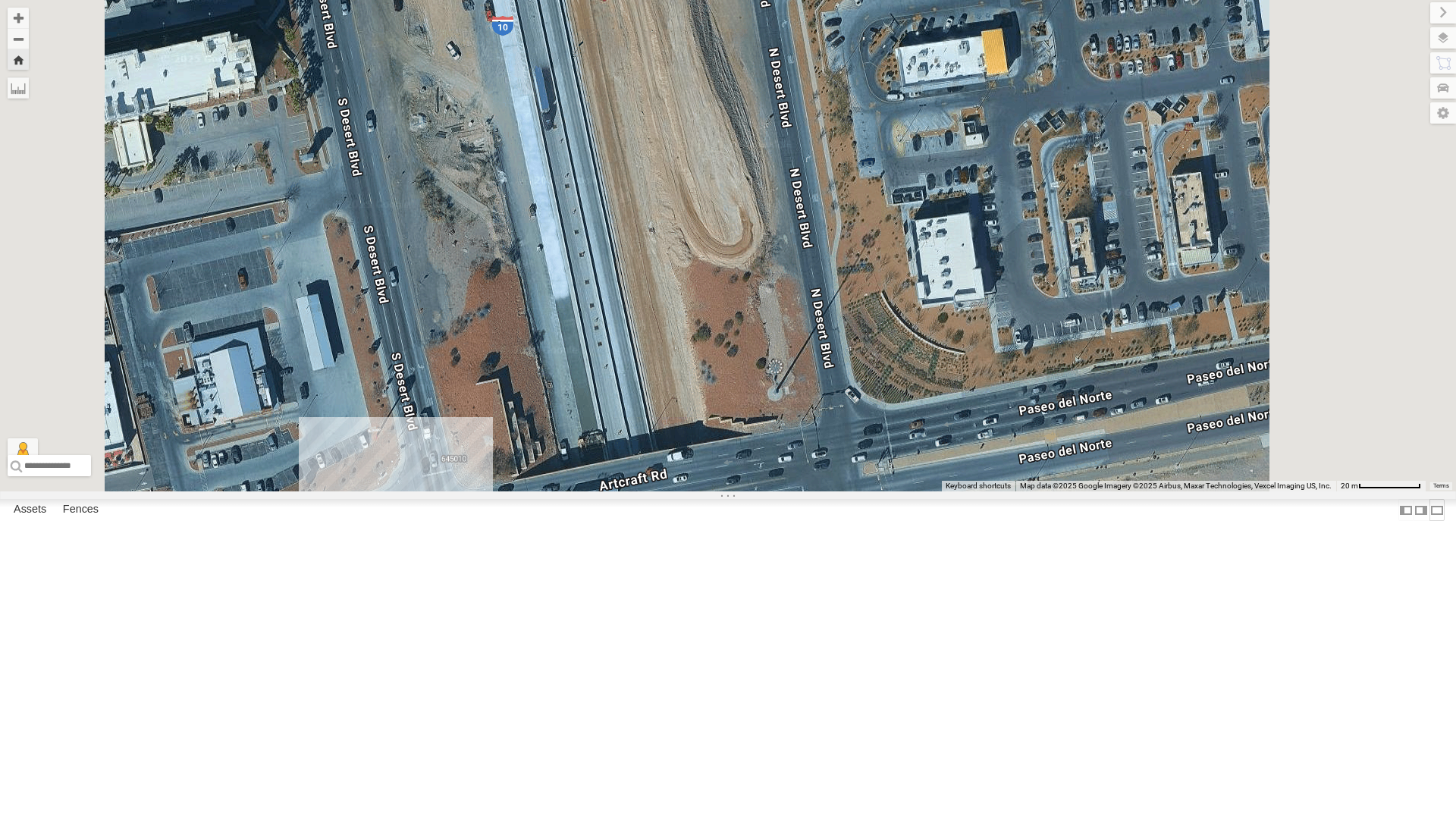
click at [1429, 521] on label at bounding box center [1437, 510] width 15 height 22
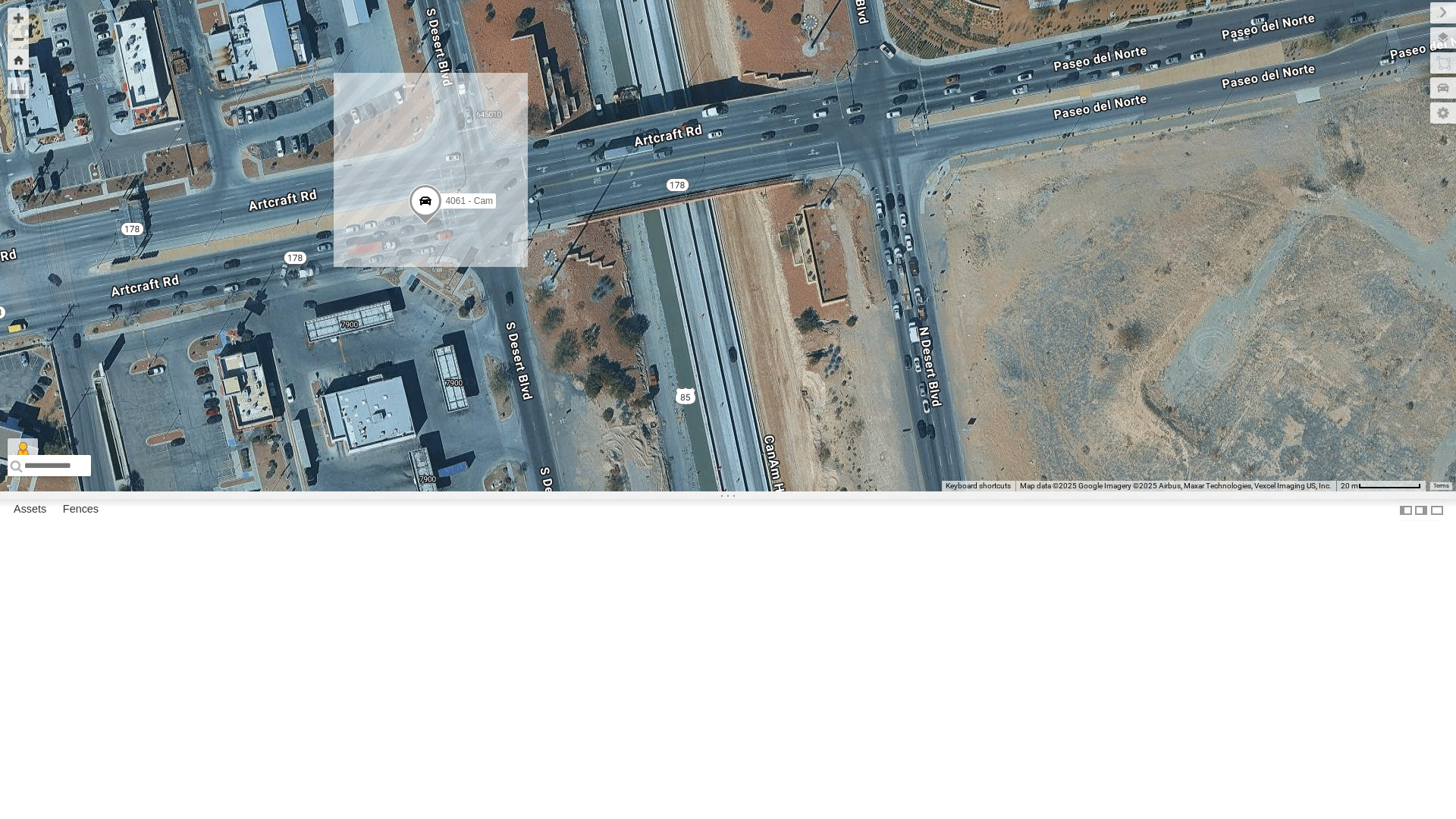
drag, startPoint x: 468, startPoint y: 522, endPoint x: 505, endPoint y: 170, distance: 353.9
click at [505, 170] on div "4061 - Cam" at bounding box center [728, 245] width 1456 height 491
click at [24, 41] on button "Zoom out" at bounding box center [18, 39] width 22 height 22
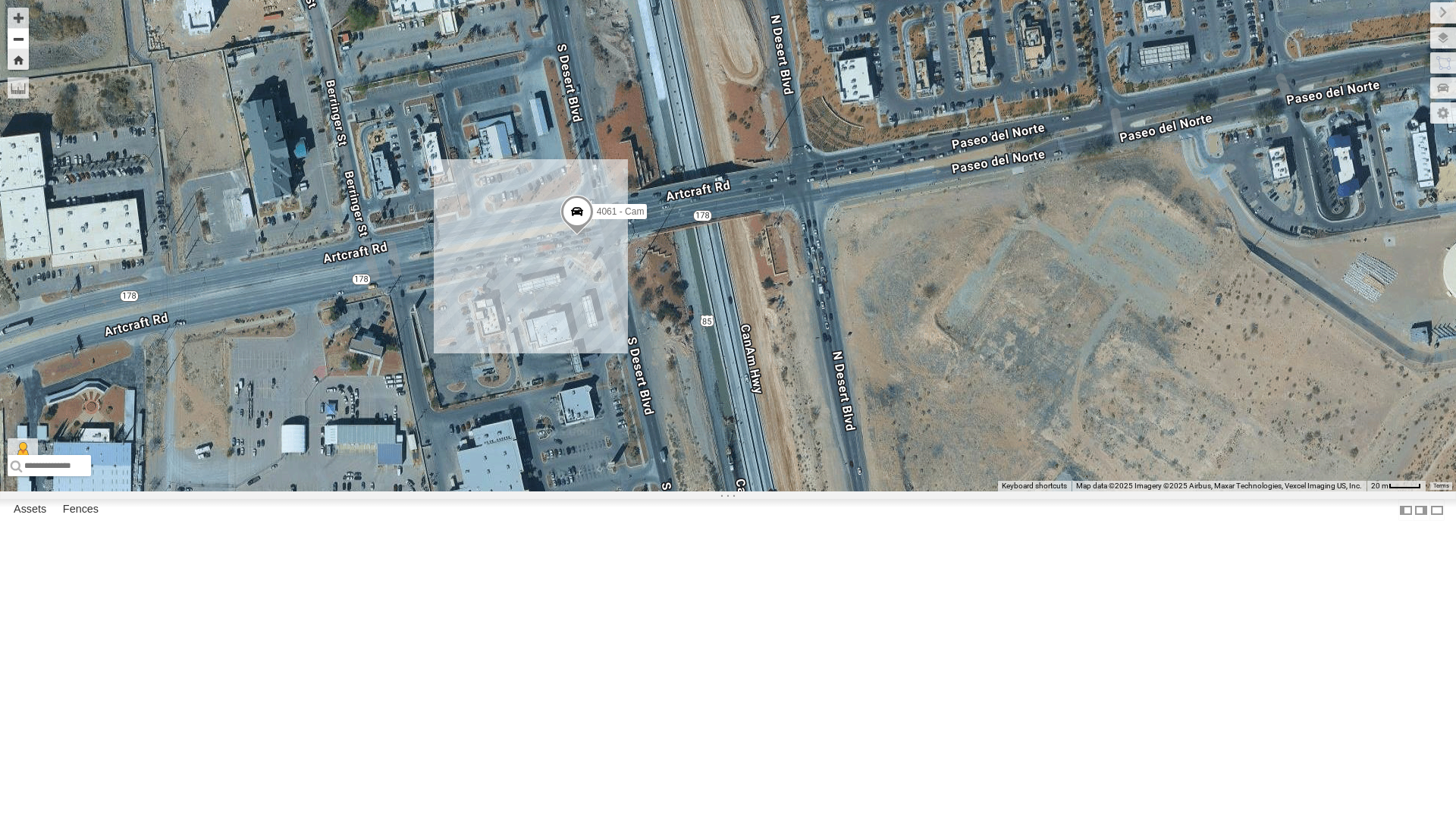
click at [24, 41] on button "Zoom out" at bounding box center [18, 39] width 22 height 22
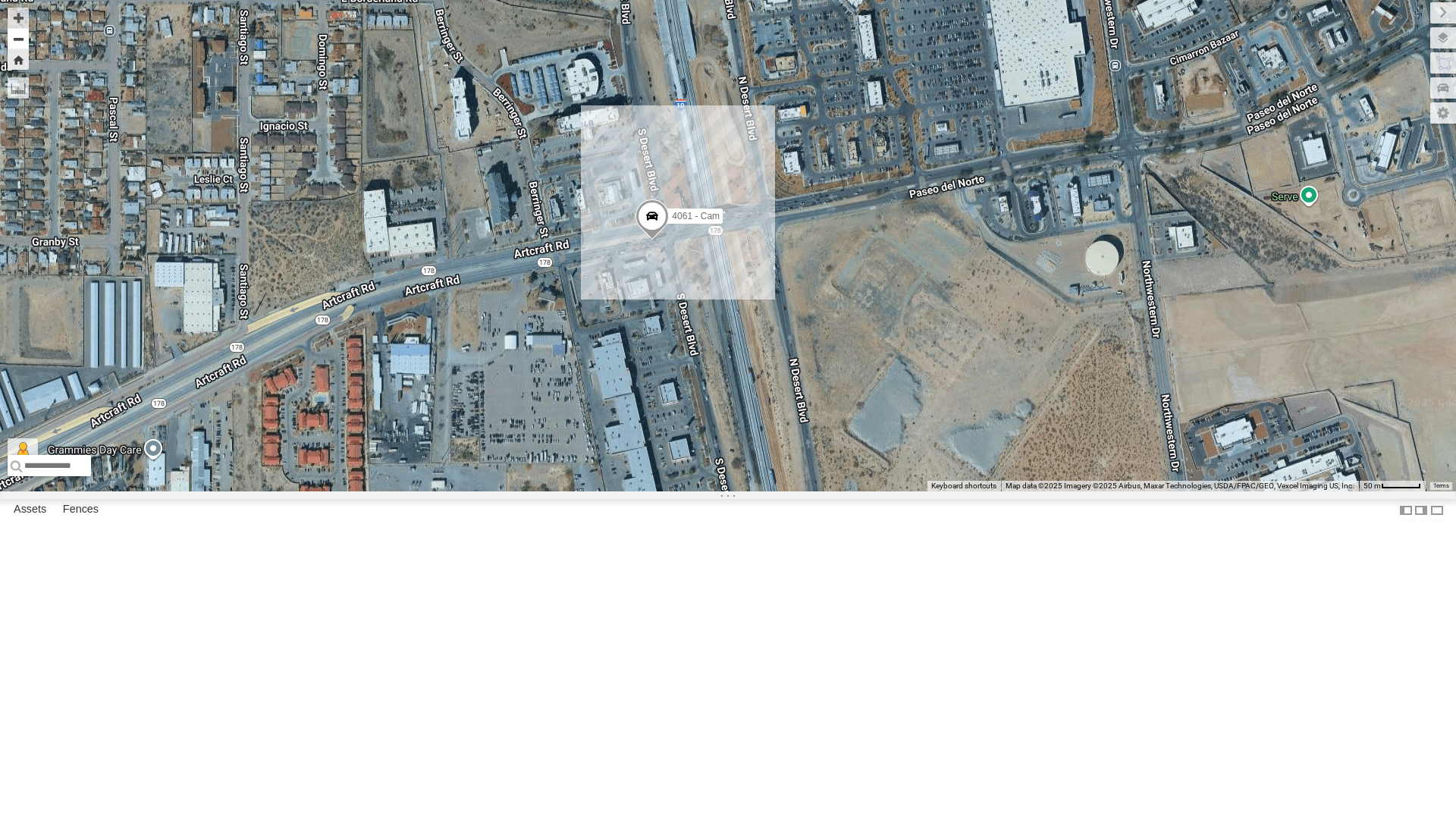
click at [16, 40] on button "Zoom out" at bounding box center [18, 39] width 22 height 22
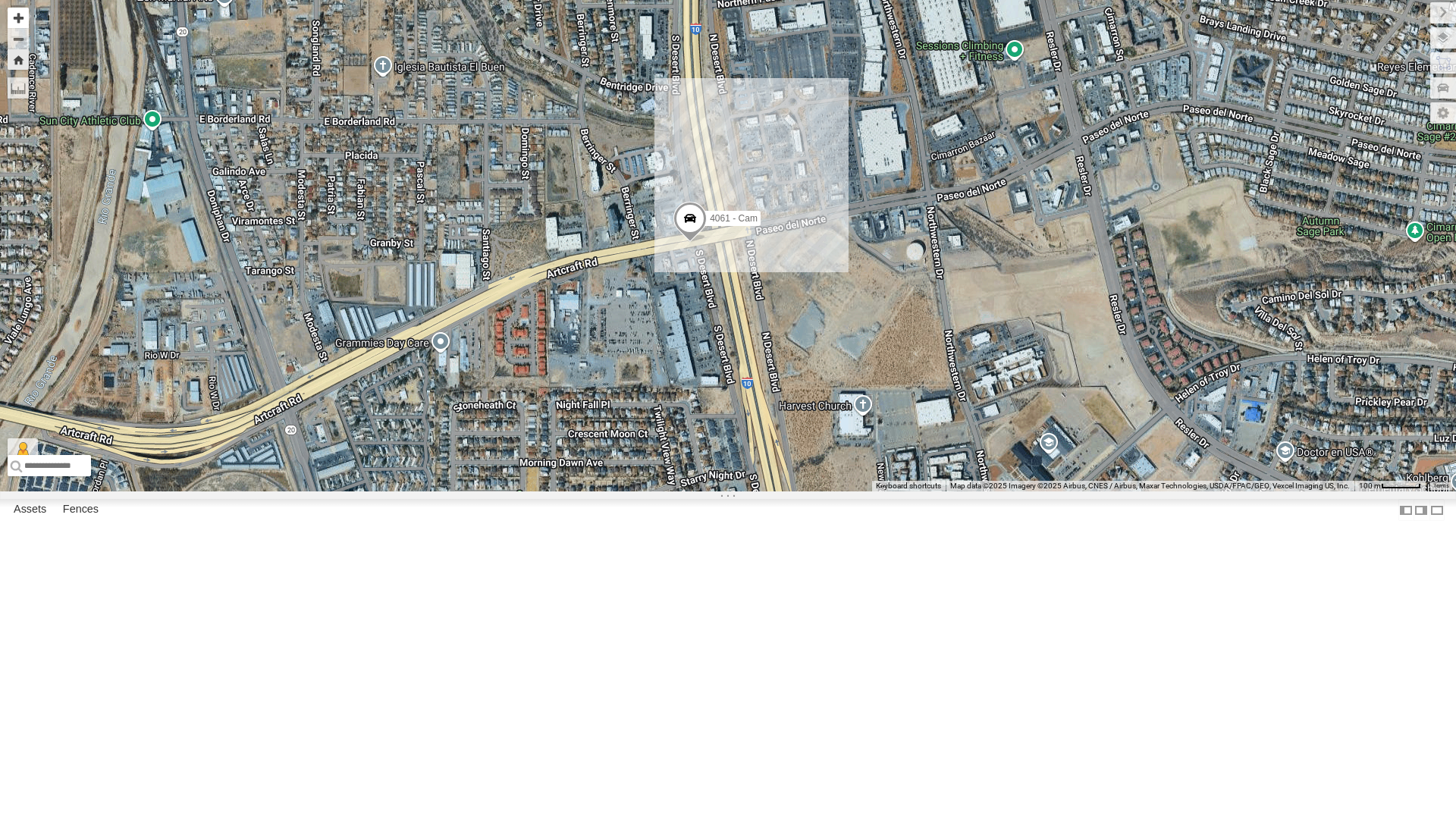
click at [15, 22] on button "Zoom in" at bounding box center [18, 17] width 22 height 21
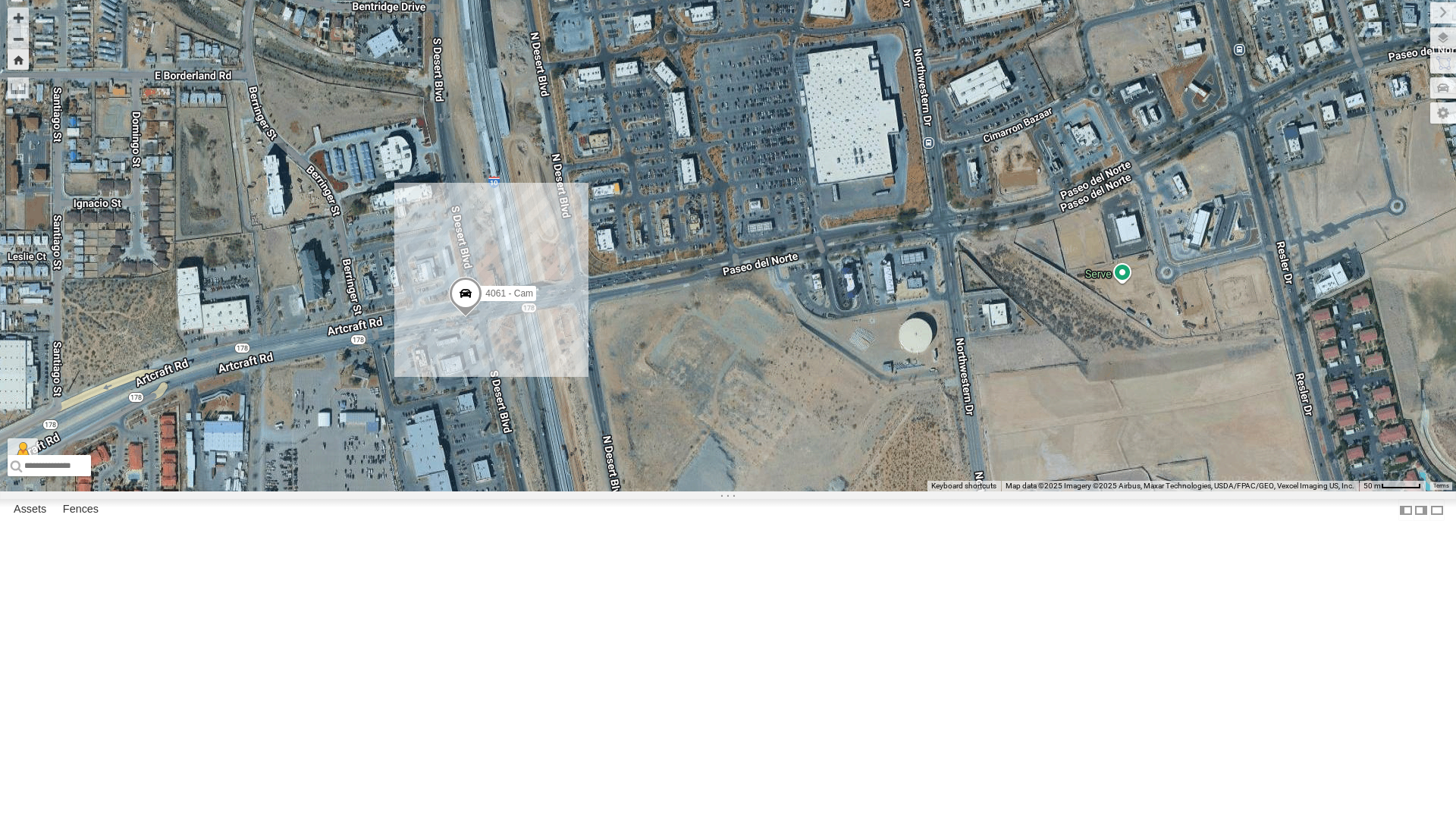
drag, startPoint x: 849, startPoint y: 447, endPoint x: 658, endPoint y: 529, distance: 207.9
click at [658, 491] on div "4061 - Cam" at bounding box center [728, 245] width 1456 height 491
click at [772, 491] on div "4061 - Cam" at bounding box center [728, 245] width 1456 height 491
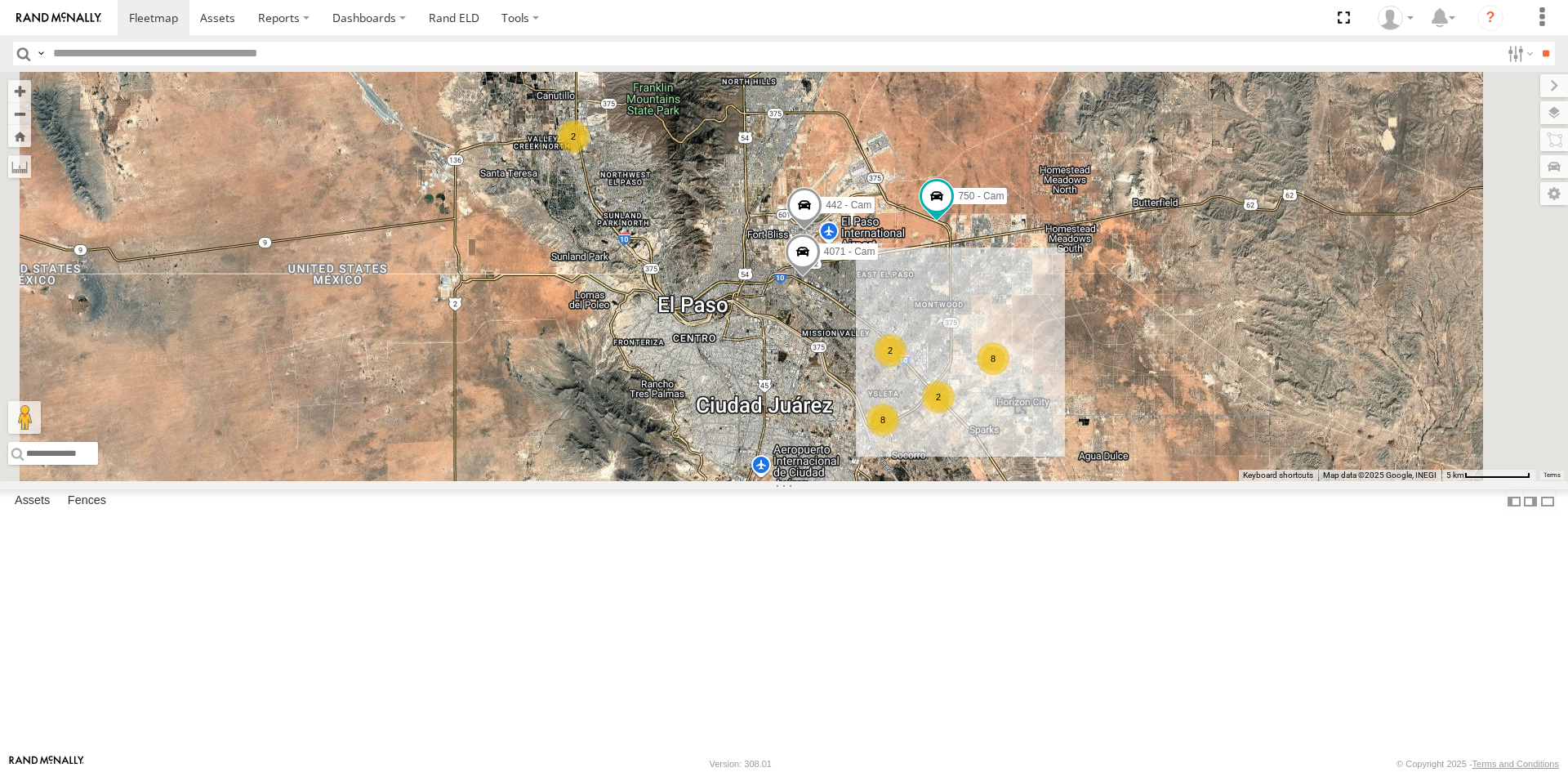
click at [0, 0] on div "212 - Cam" at bounding box center [0, 0] width 0 height 0
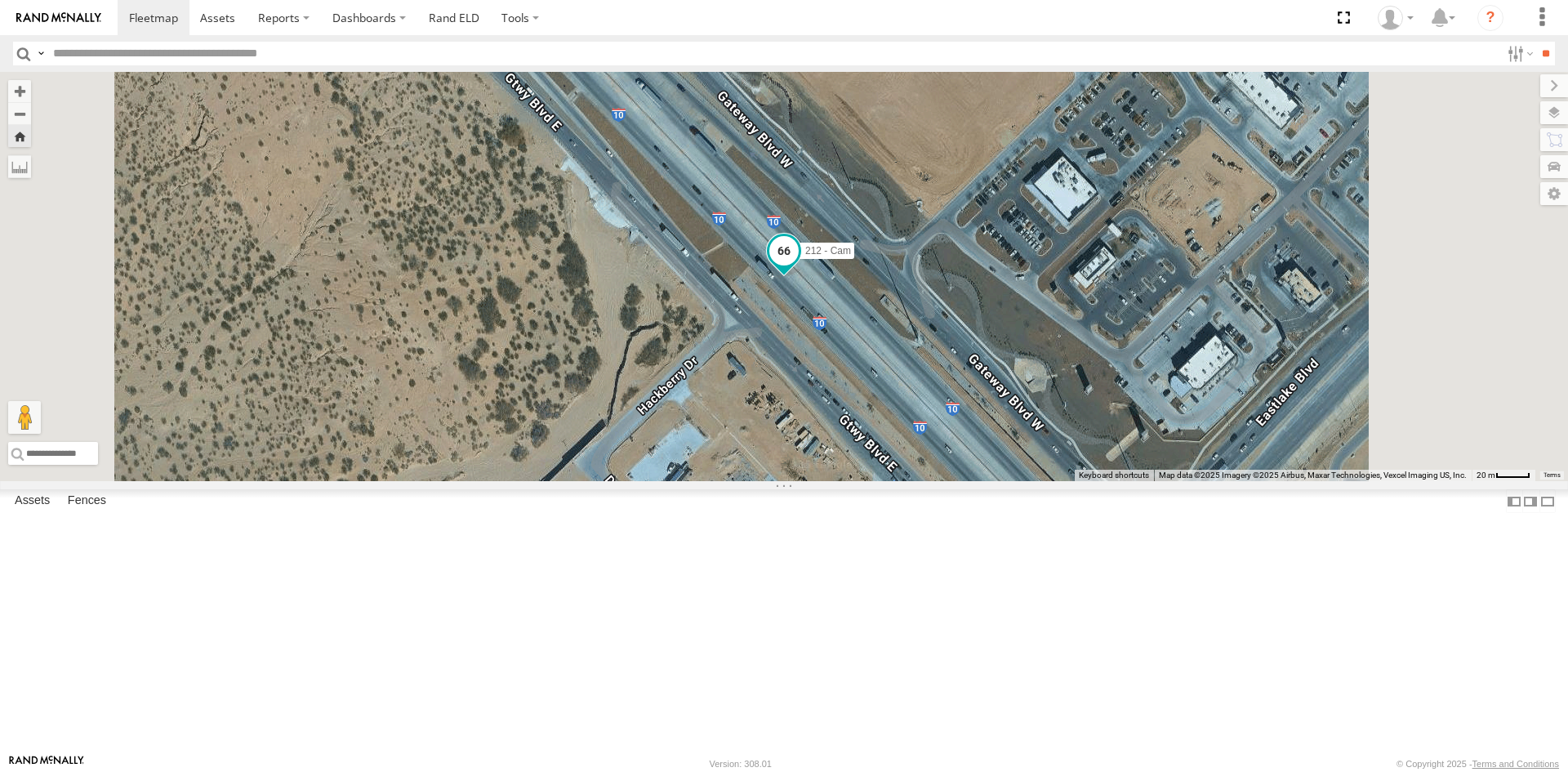
click at [799, 265] on span at bounding box center [784, 250] width 30 height 30
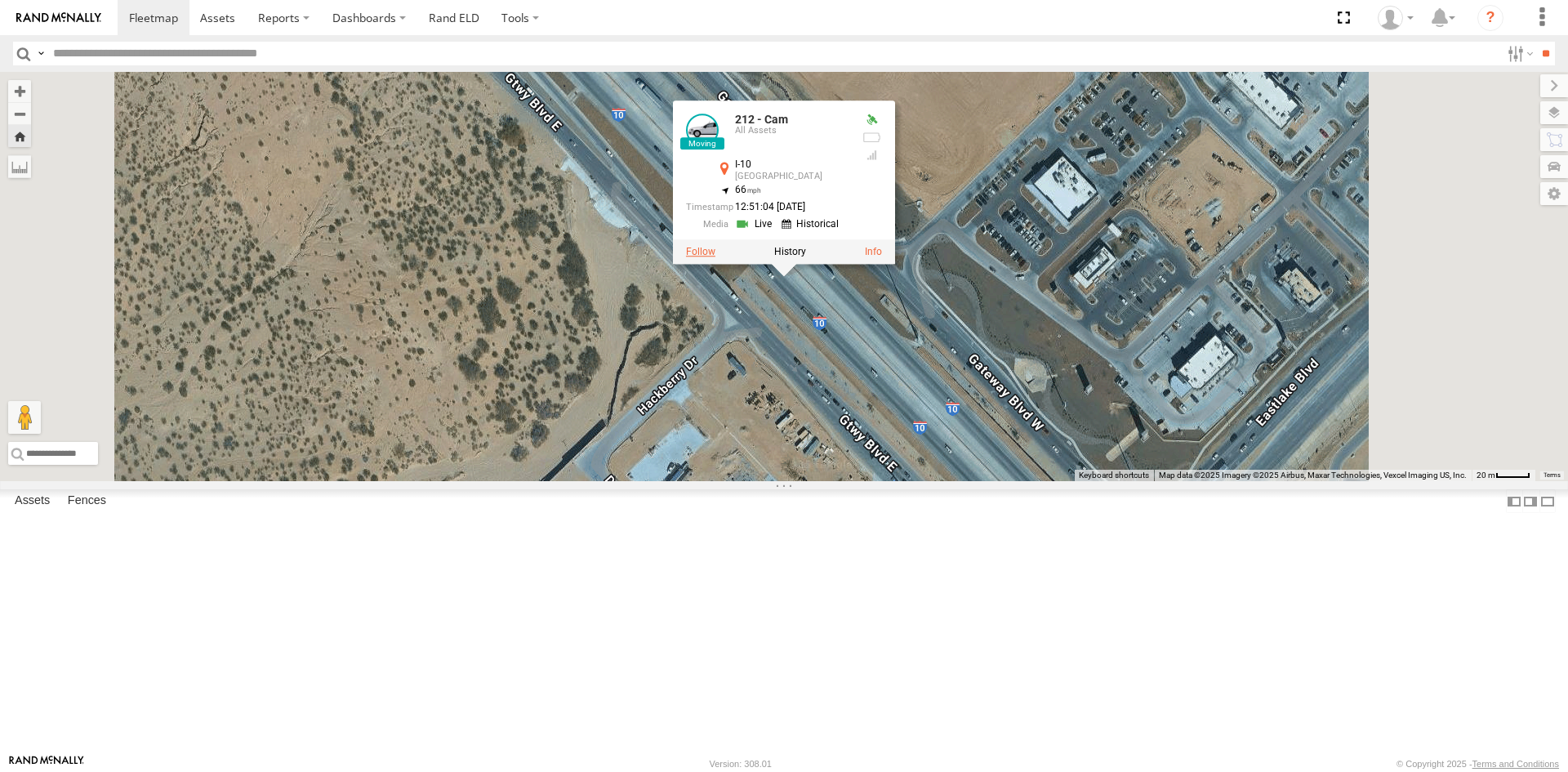
click at [715, 257] on label at bounding box center [700, 252] width 30 height 12
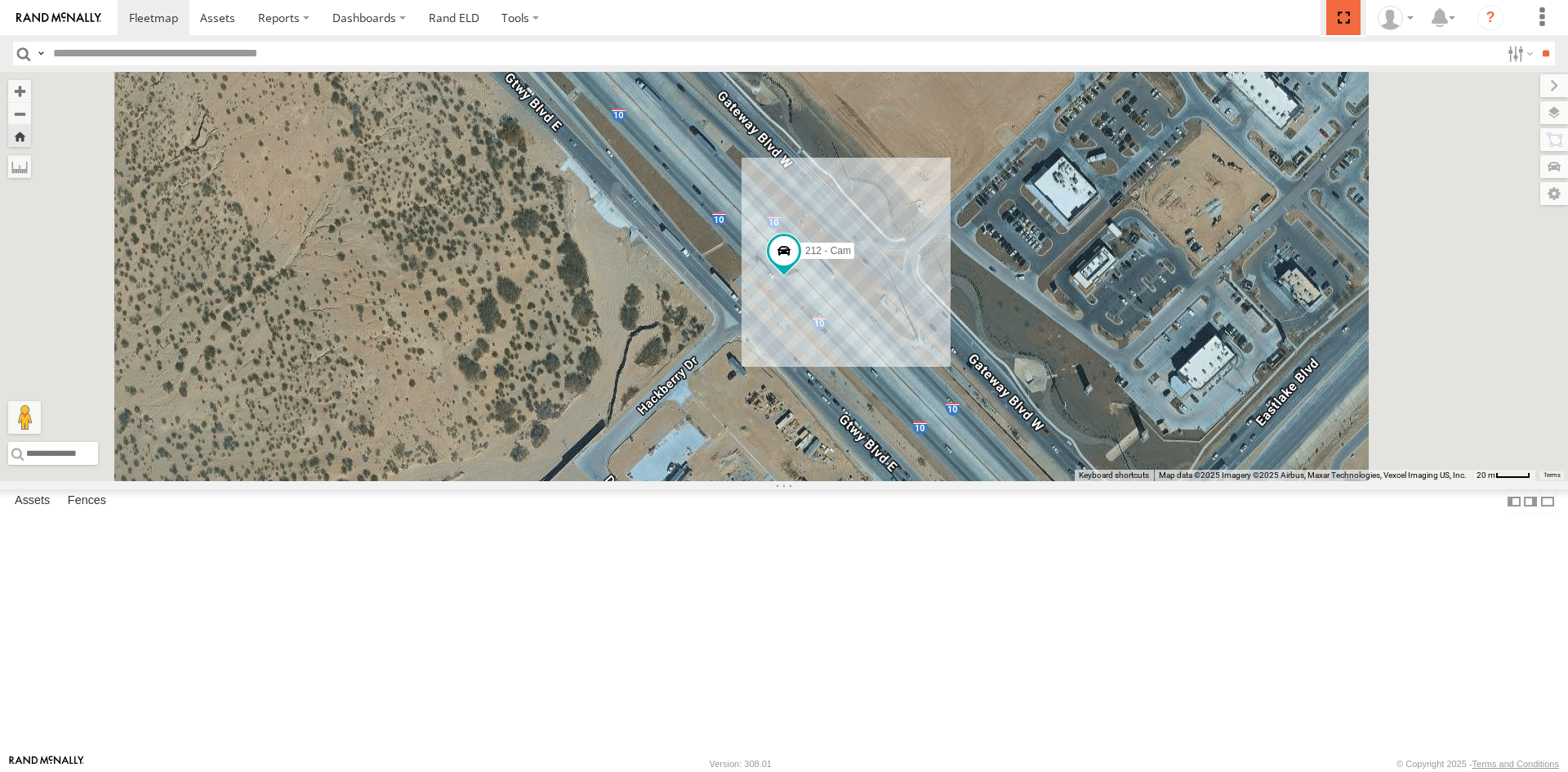
click at [1341, 22] on span at bounding box center [1342, 17] width 33 height 35
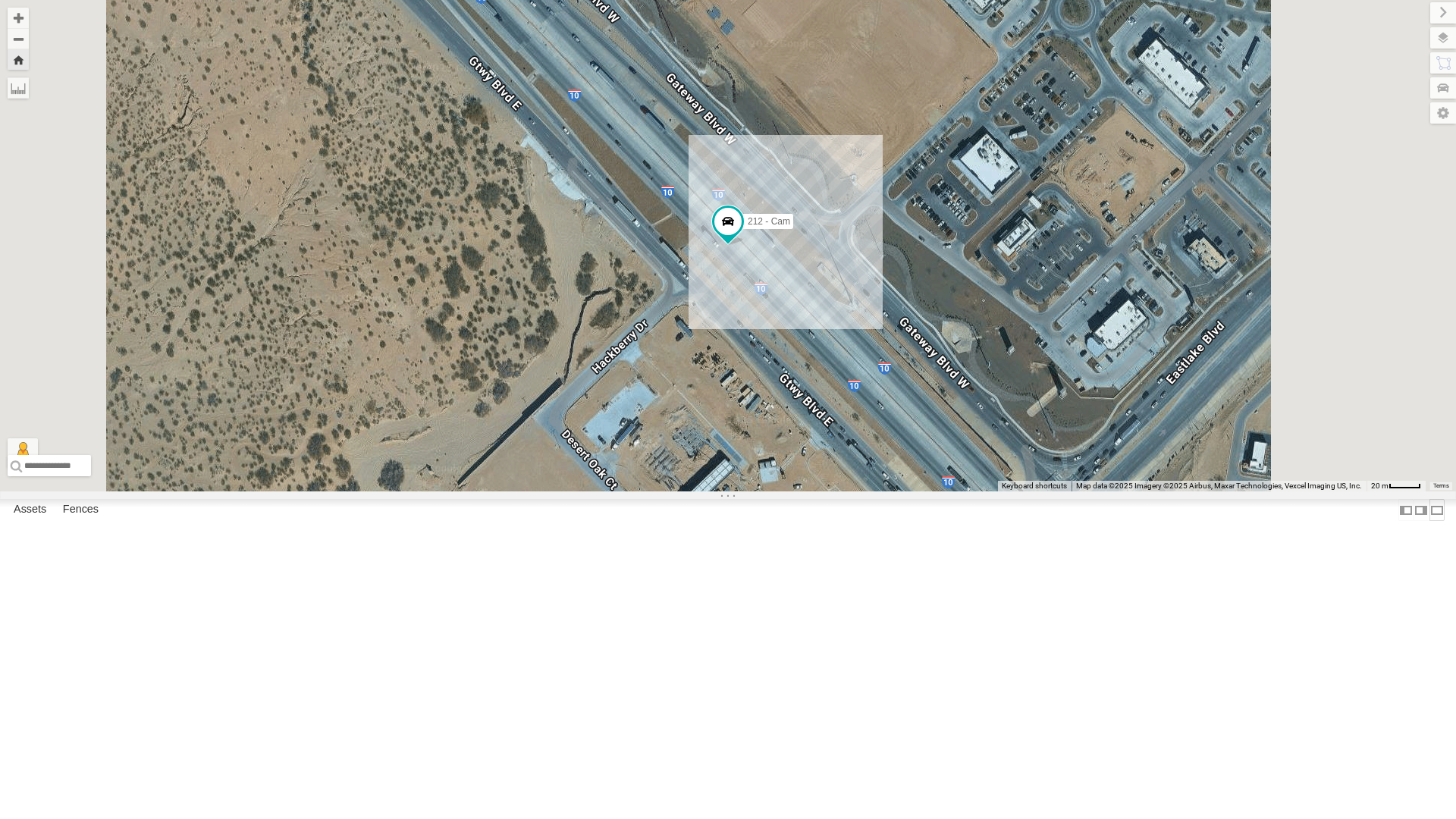
click at [1429, 521] on label at bounding box center [1437, 510] width 15 height 22
